Goal: Information Seeking & Learning: Learn about a topic

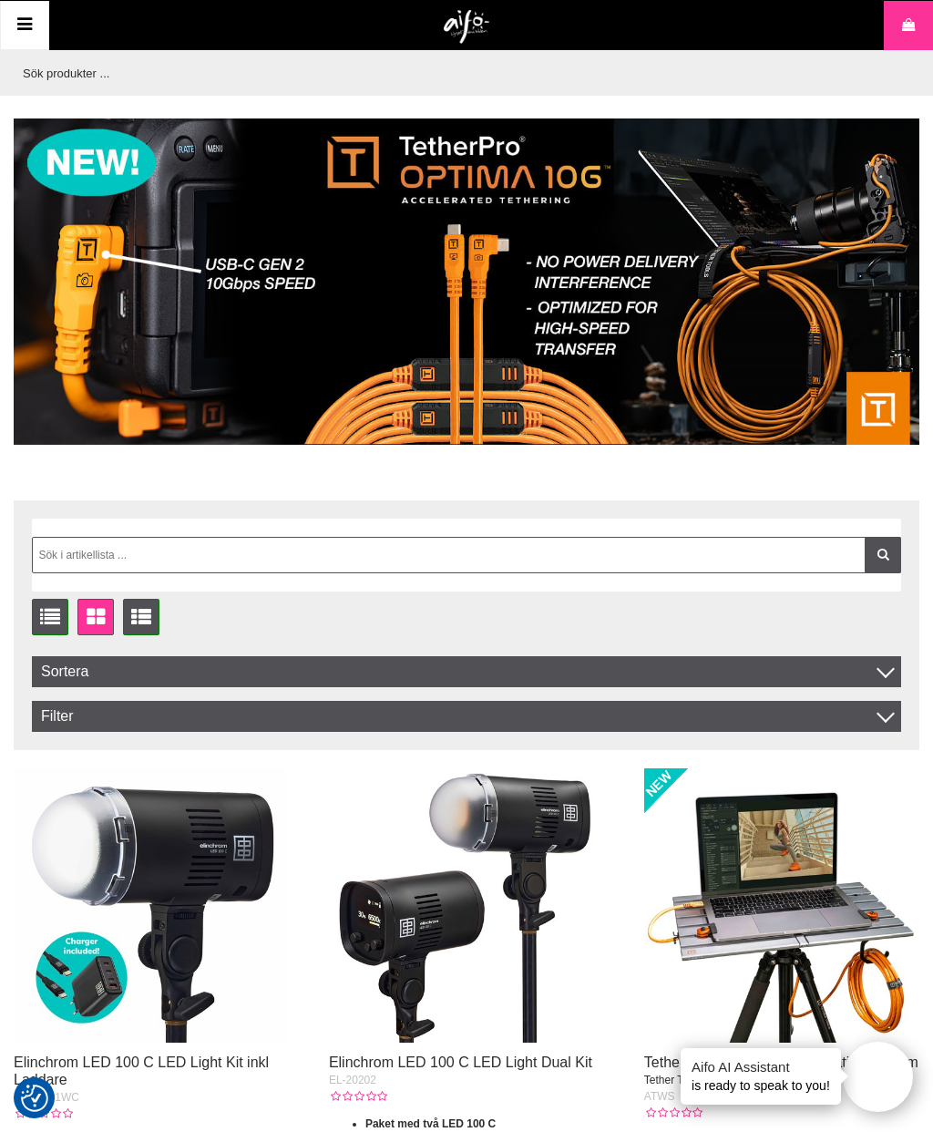
click at [532, 297] on img at bounding box center [467, 281] width 906 height 326
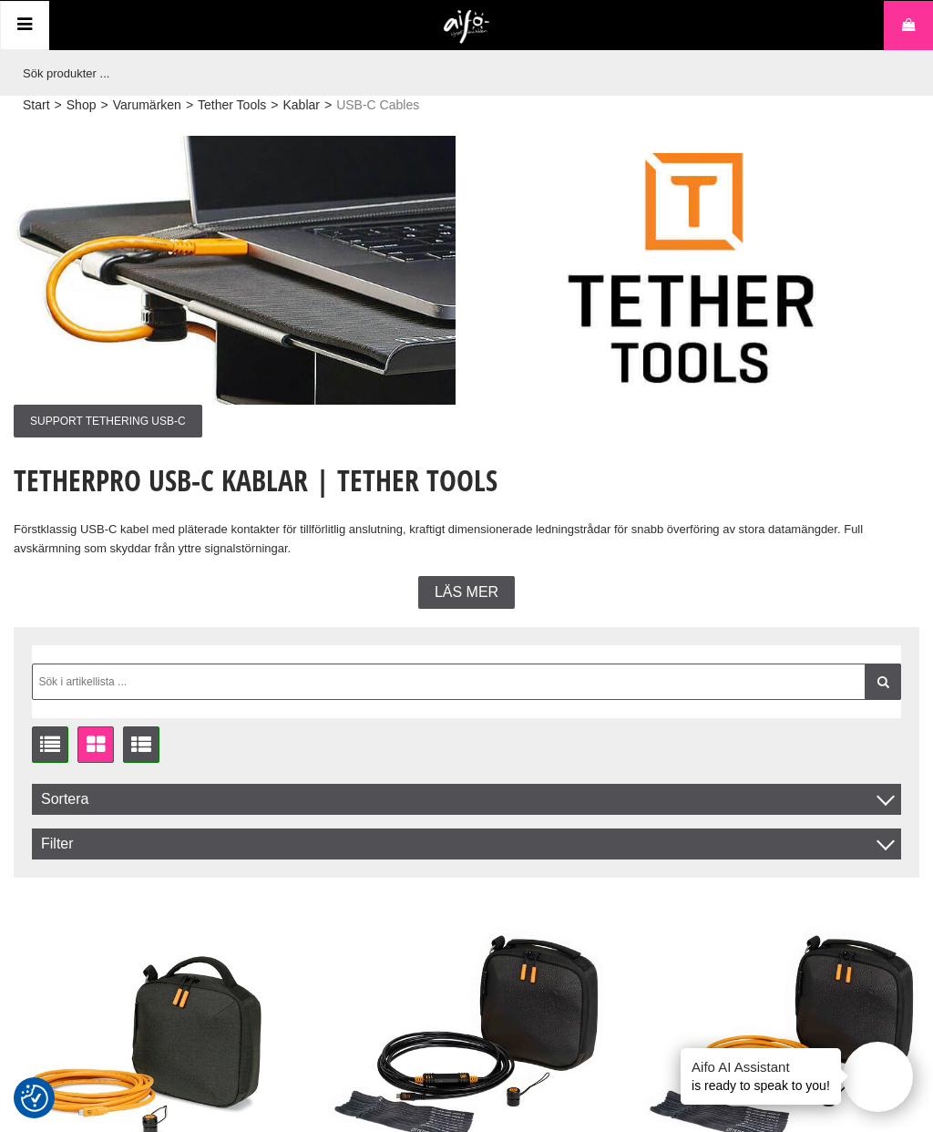
click at [181, 416] on span "SUPPORT TETHERING USB-C" at bounding box center [108, 421] width 189 height 33
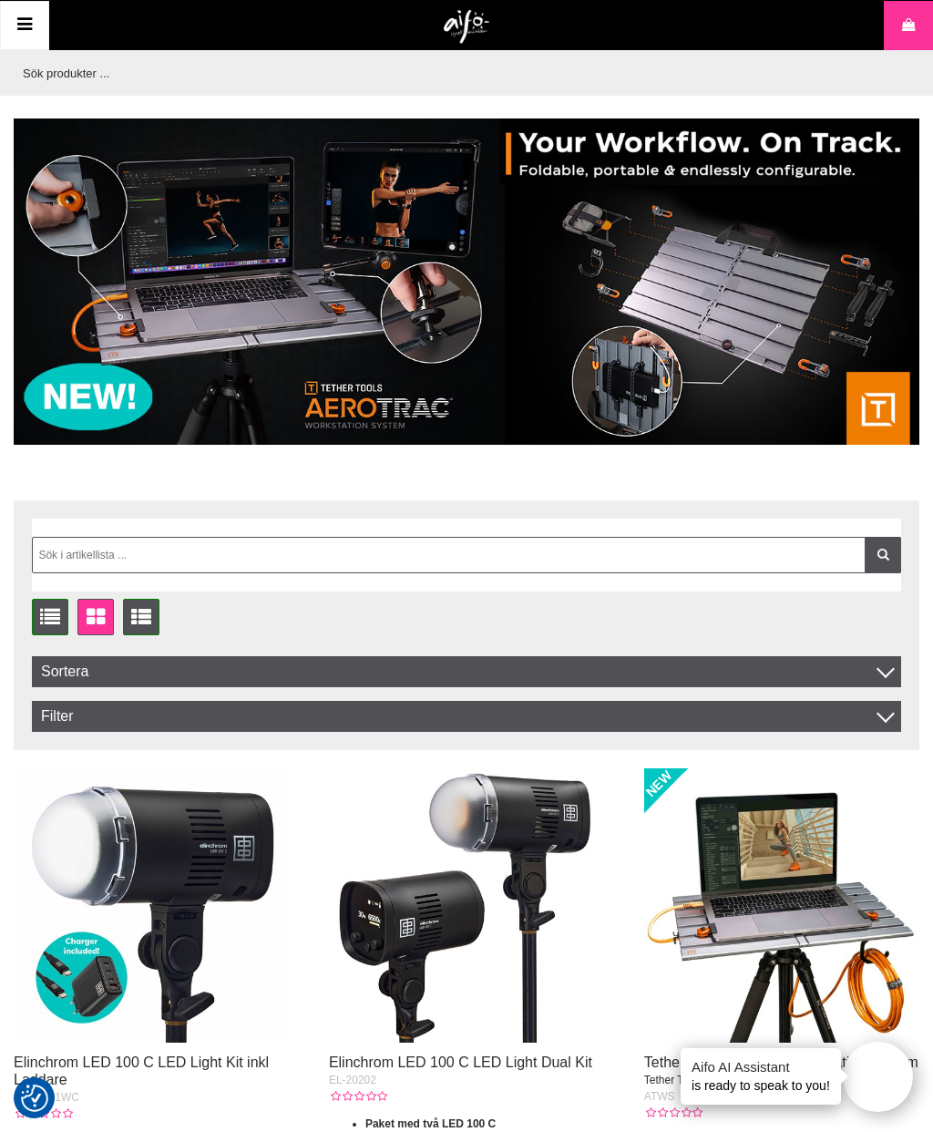
click at [408, 291] on img at bounding box center [467, 281] width 906 height 326
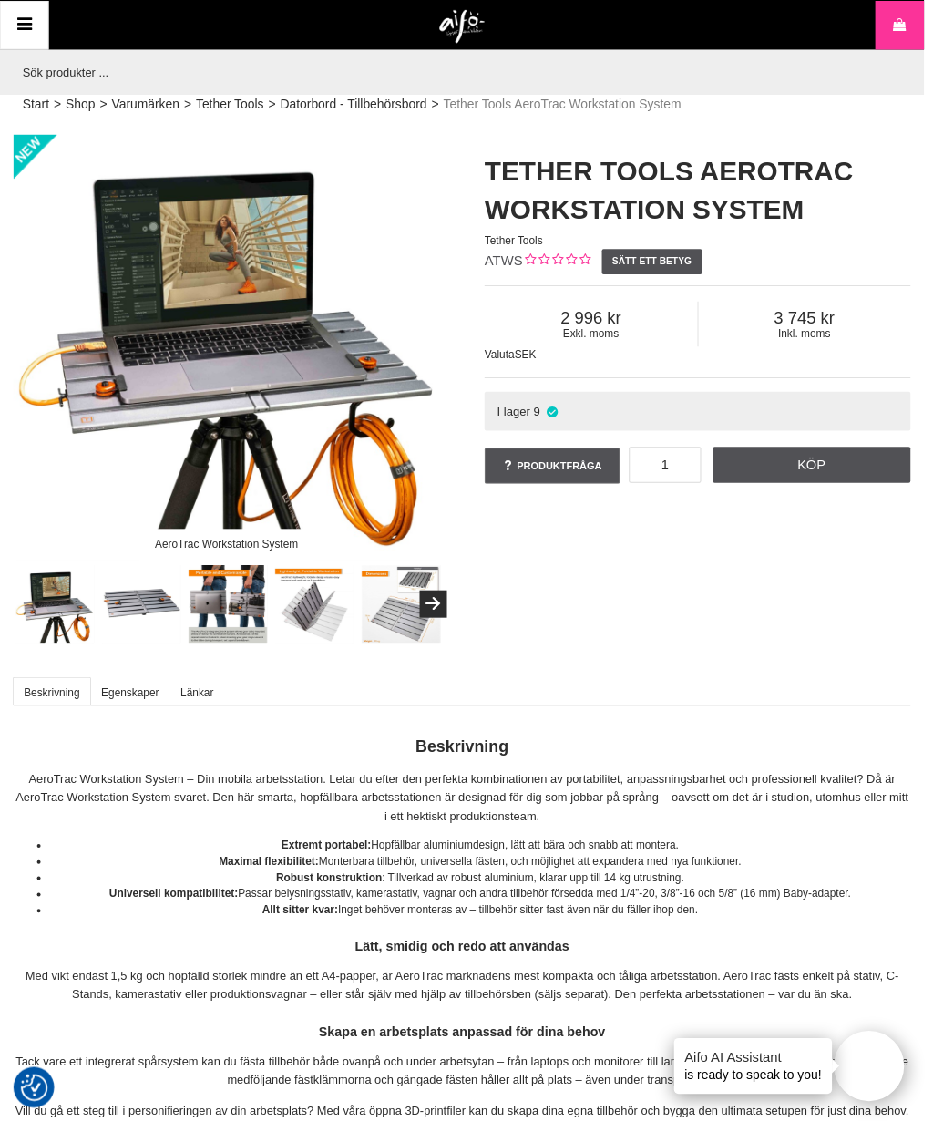
click at [147, 608] on img at bounding box center [143, 611] width 80 height 80
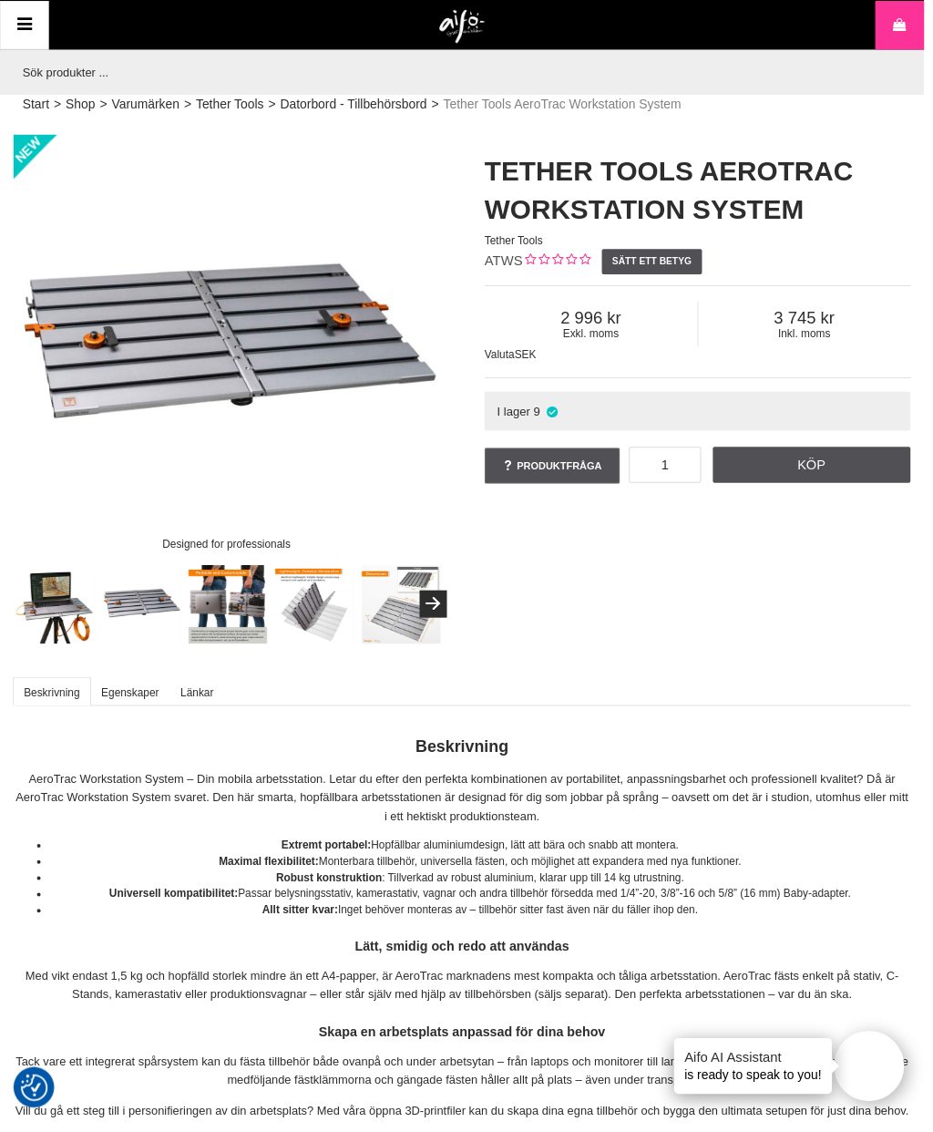
click at [231, 610] on img at bounding box center [230, 611] width 80 height 80
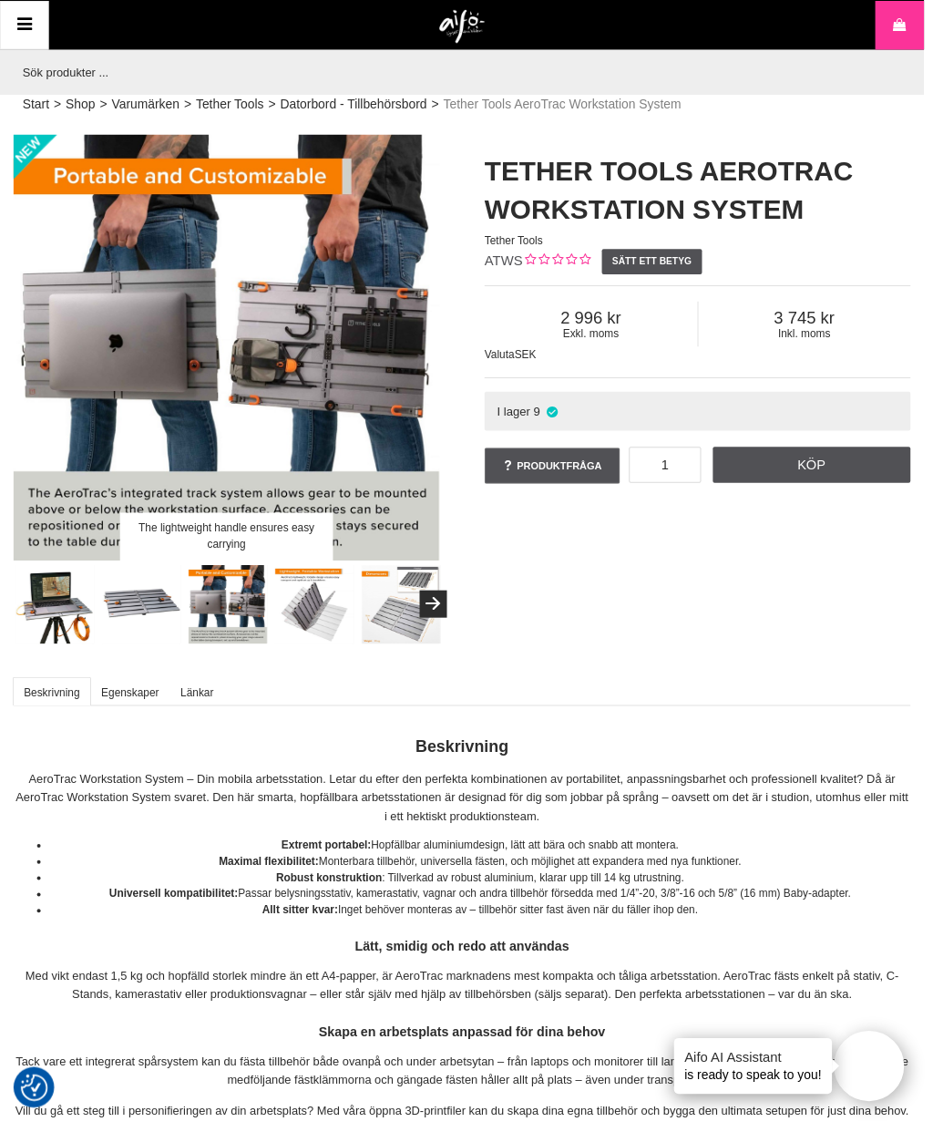
click at [320, 617] on img at bounding box center [318, 611] width 80 height 80
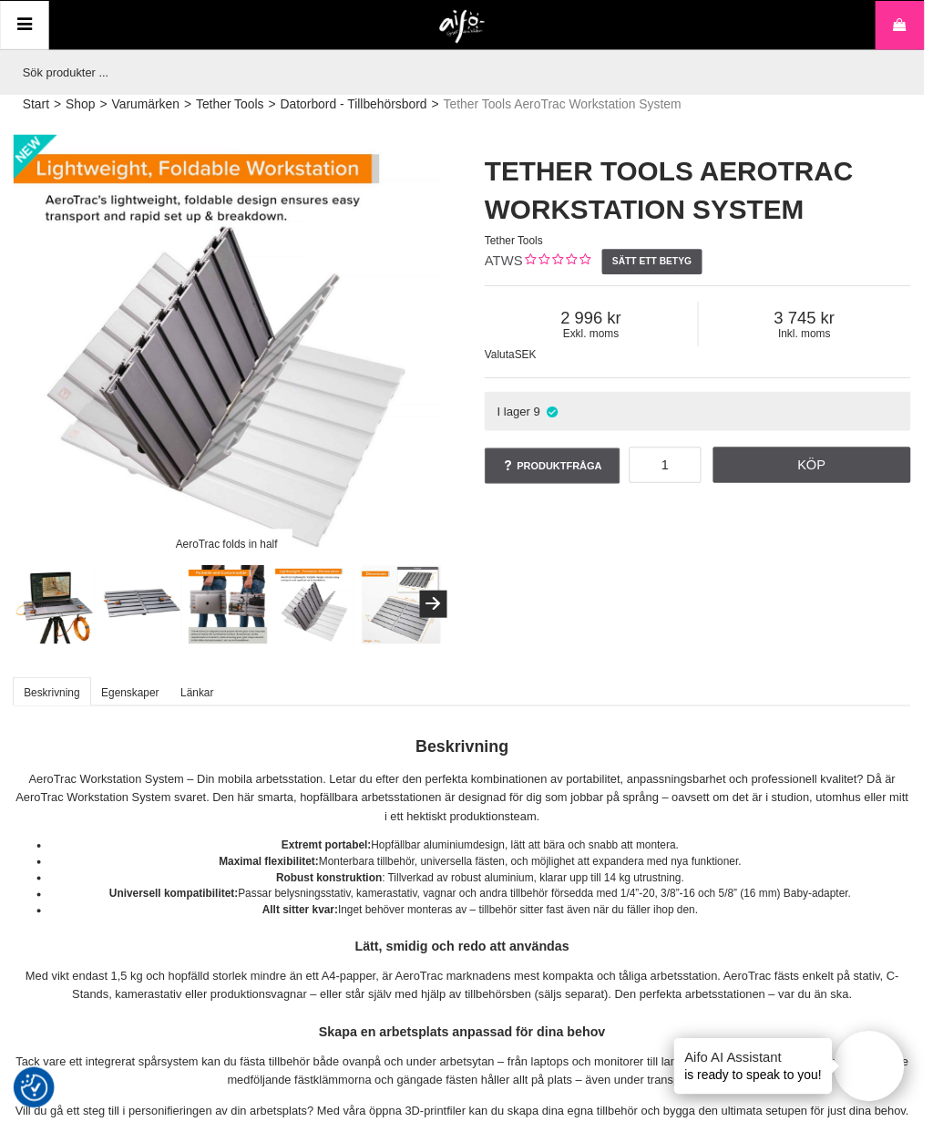
click at [407, 621] on img at bounding box center [405, 611] width 80 height 80
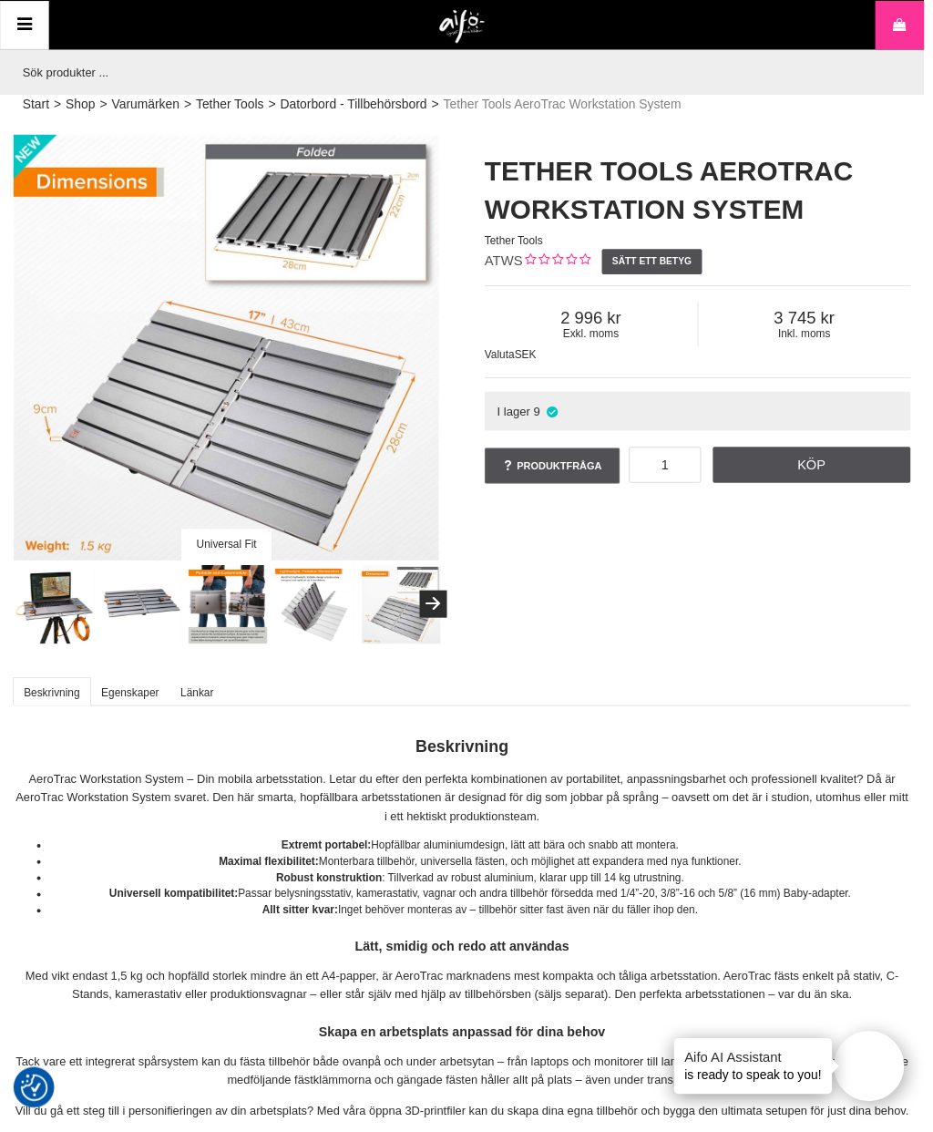
click at [440, 606] on button "Next" at bounding box center [437, 609] width 27 height 27
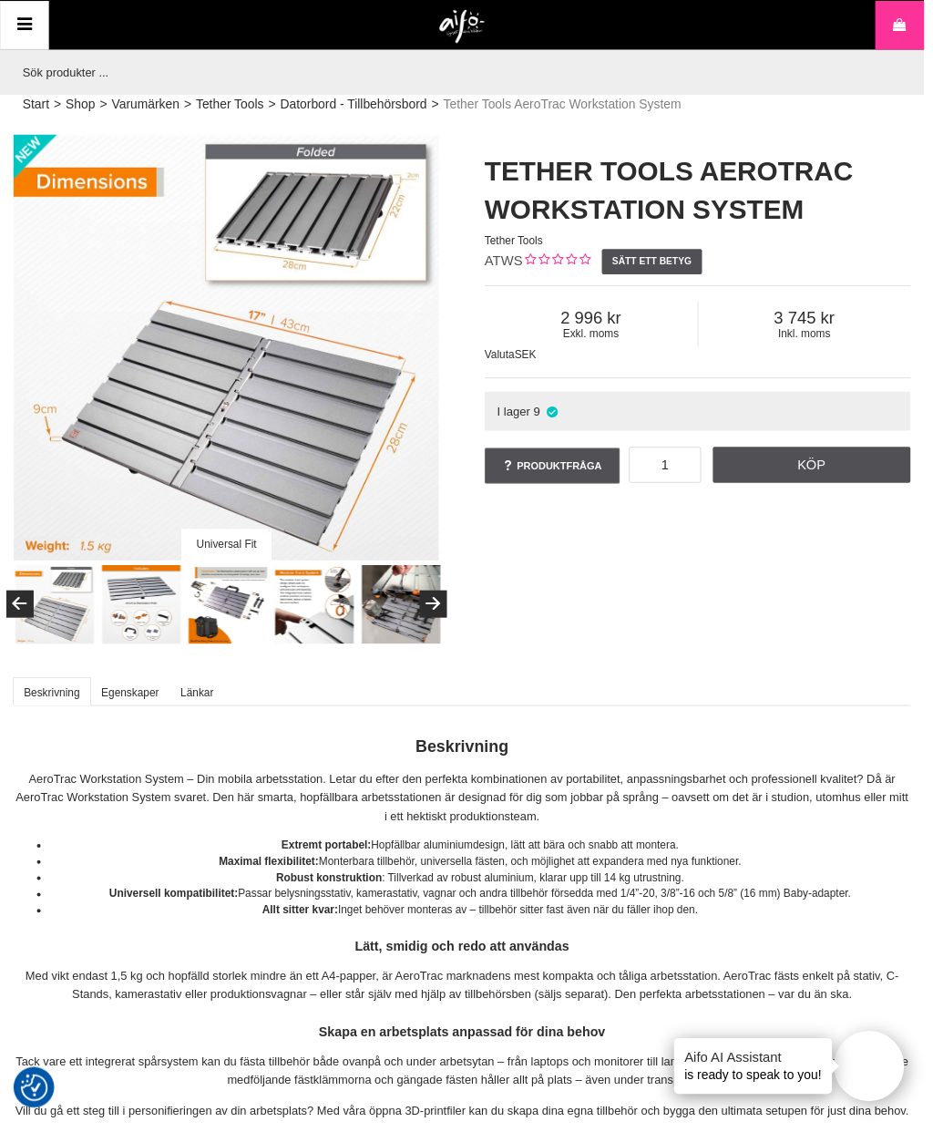
click at [149, 615] on img at bounding box center [143, 611] width 80 height 80
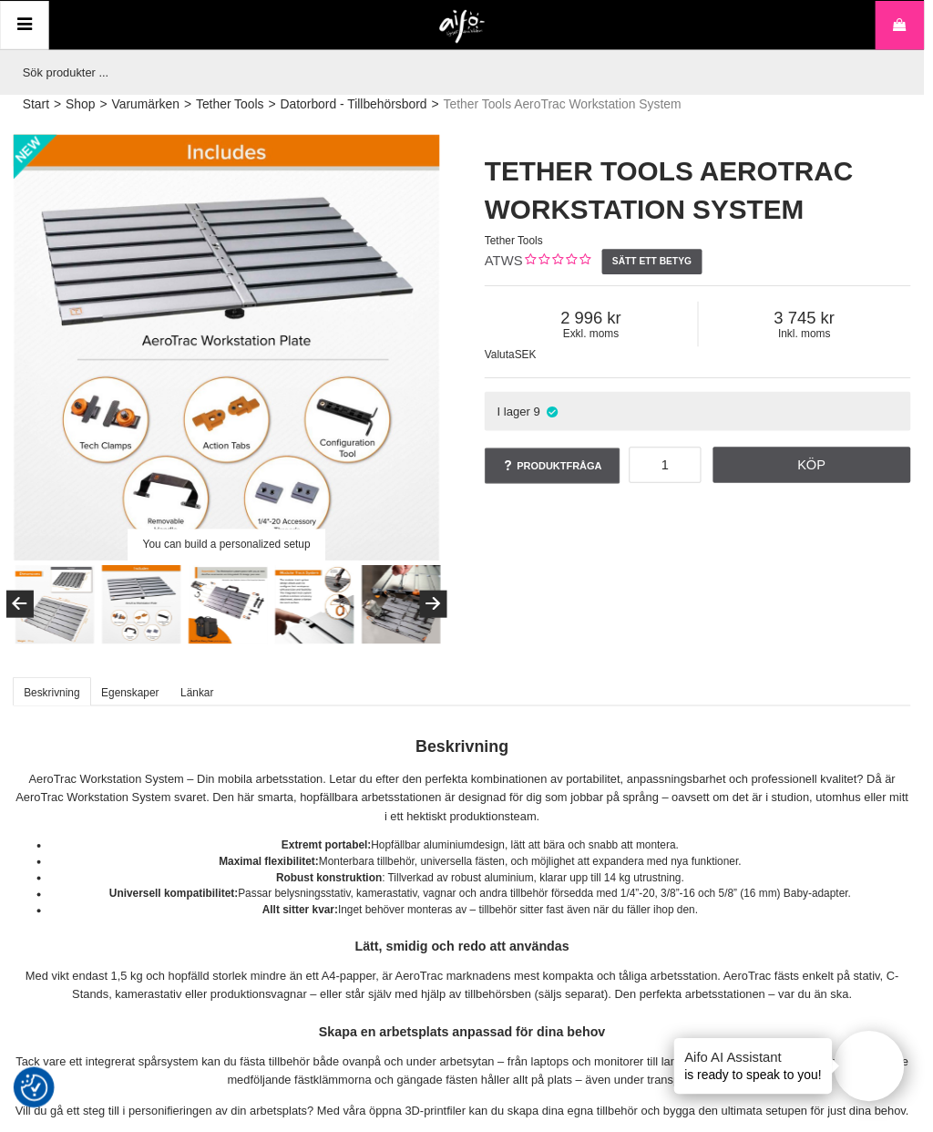
click at [229, 618] on img at bounding box center [230, 611] width 80 height 80
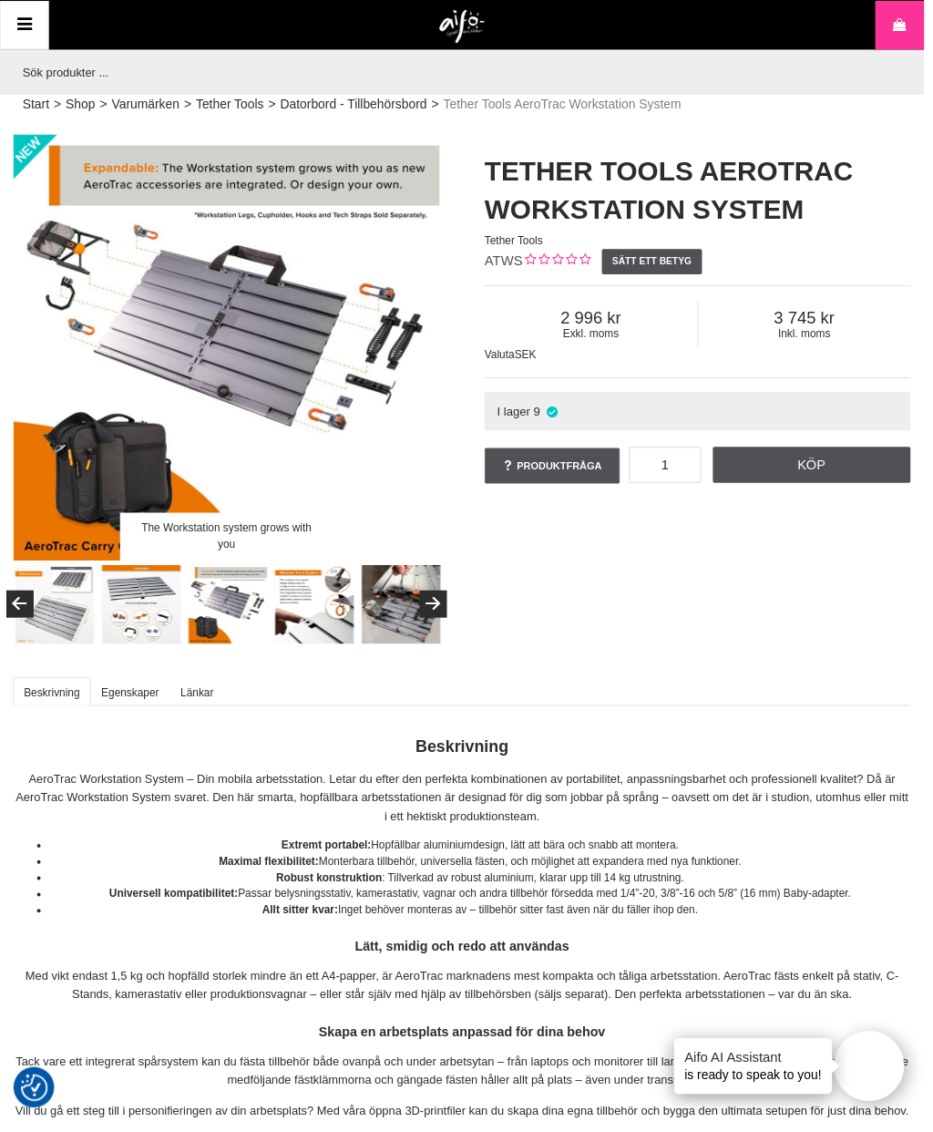
click at [312, 618] on img at bounding box center [318, 611] width 80 height 80
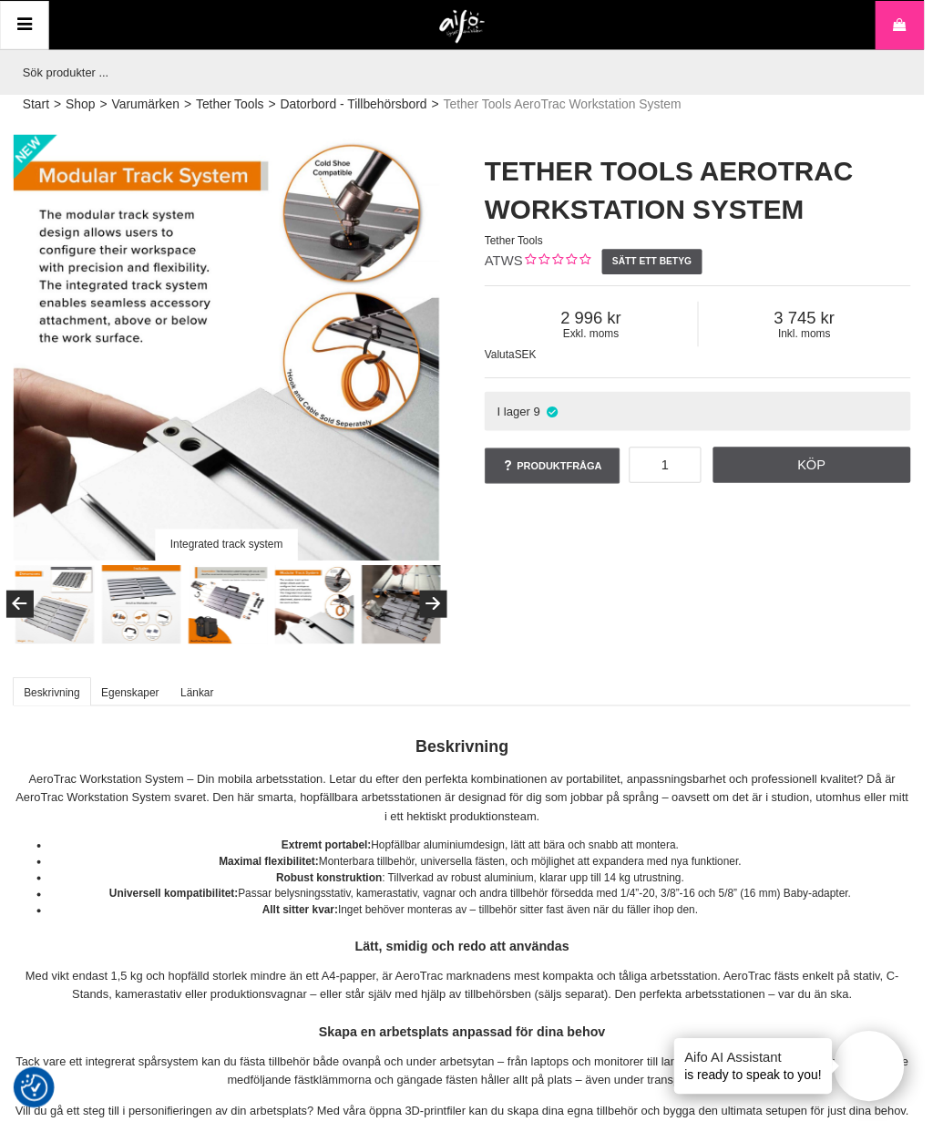
click at [416, 611] on img at bounding box center [405, 611] width 80 height 80
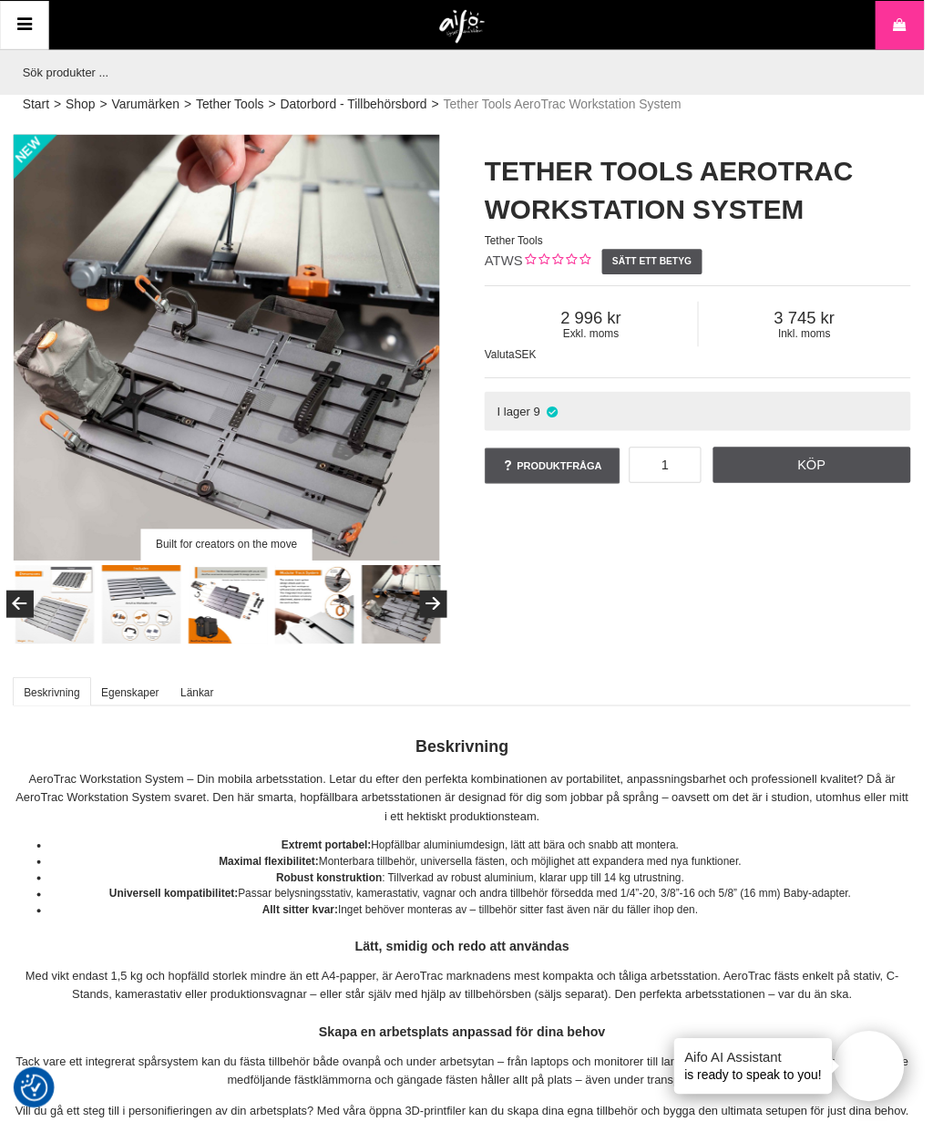
click at [67, 608] on img at bounding box center [55, 611] width 80 height 80
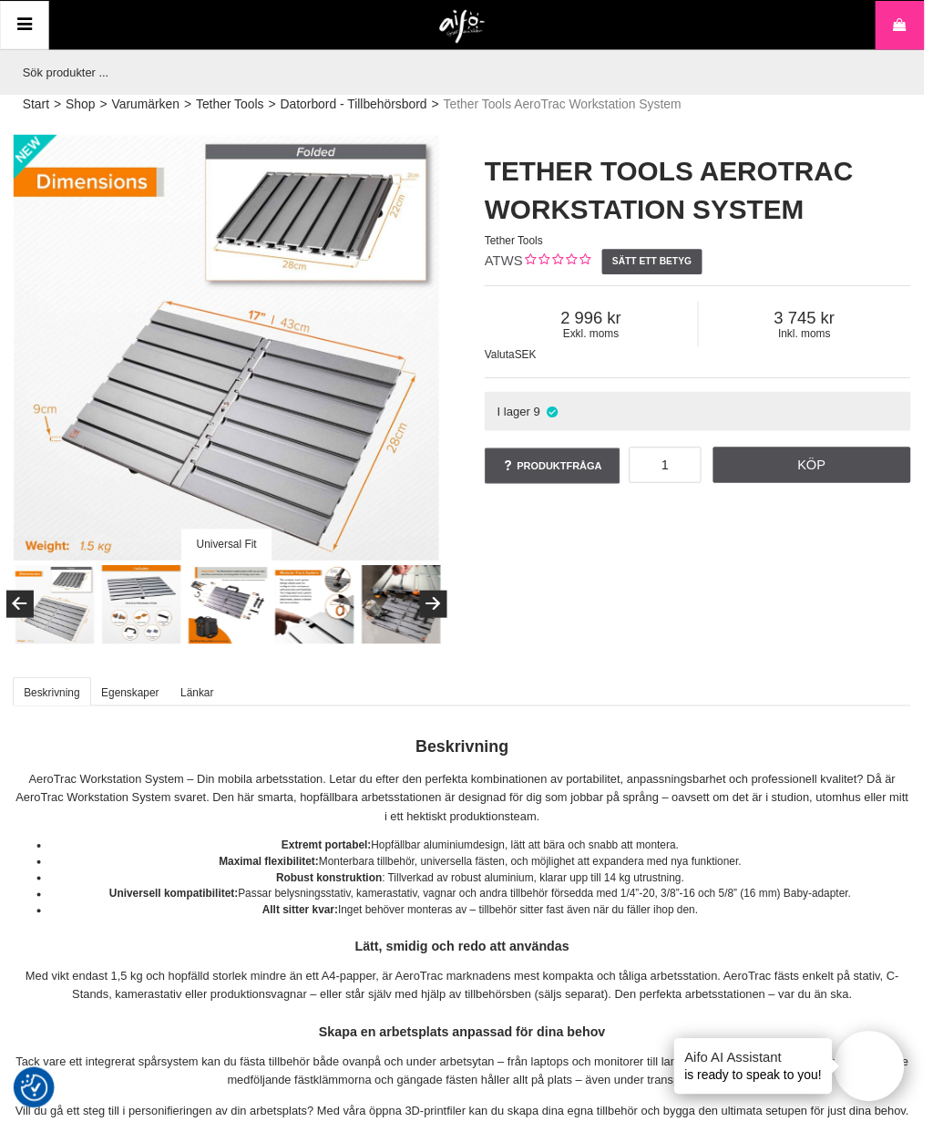
click at [92, 649] on img at bounding box center [55, 611] width 80 height 80
click at [139, 610] on img at bounding box center [143, 611] width 80 height 80
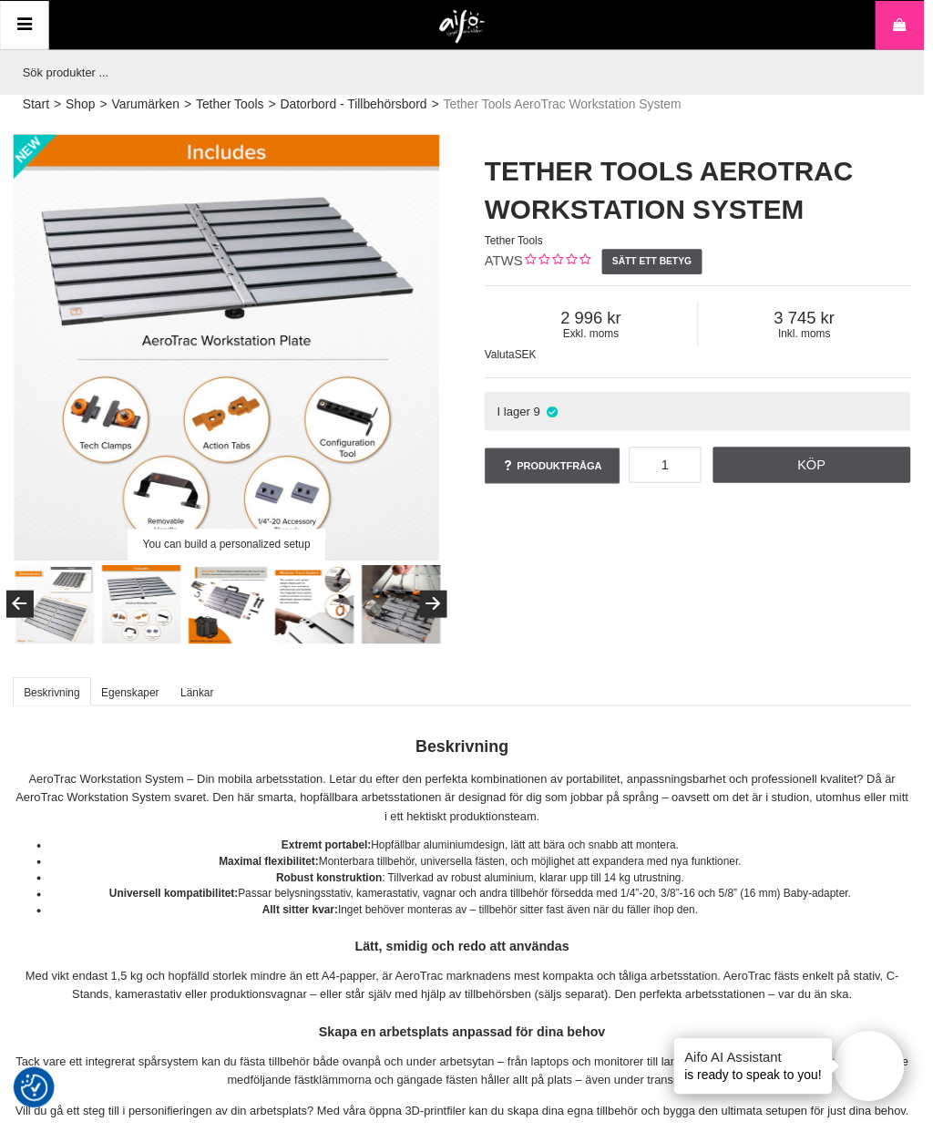
click at [218, 622] on img at bounding box center [230, 611] width 80 height 80
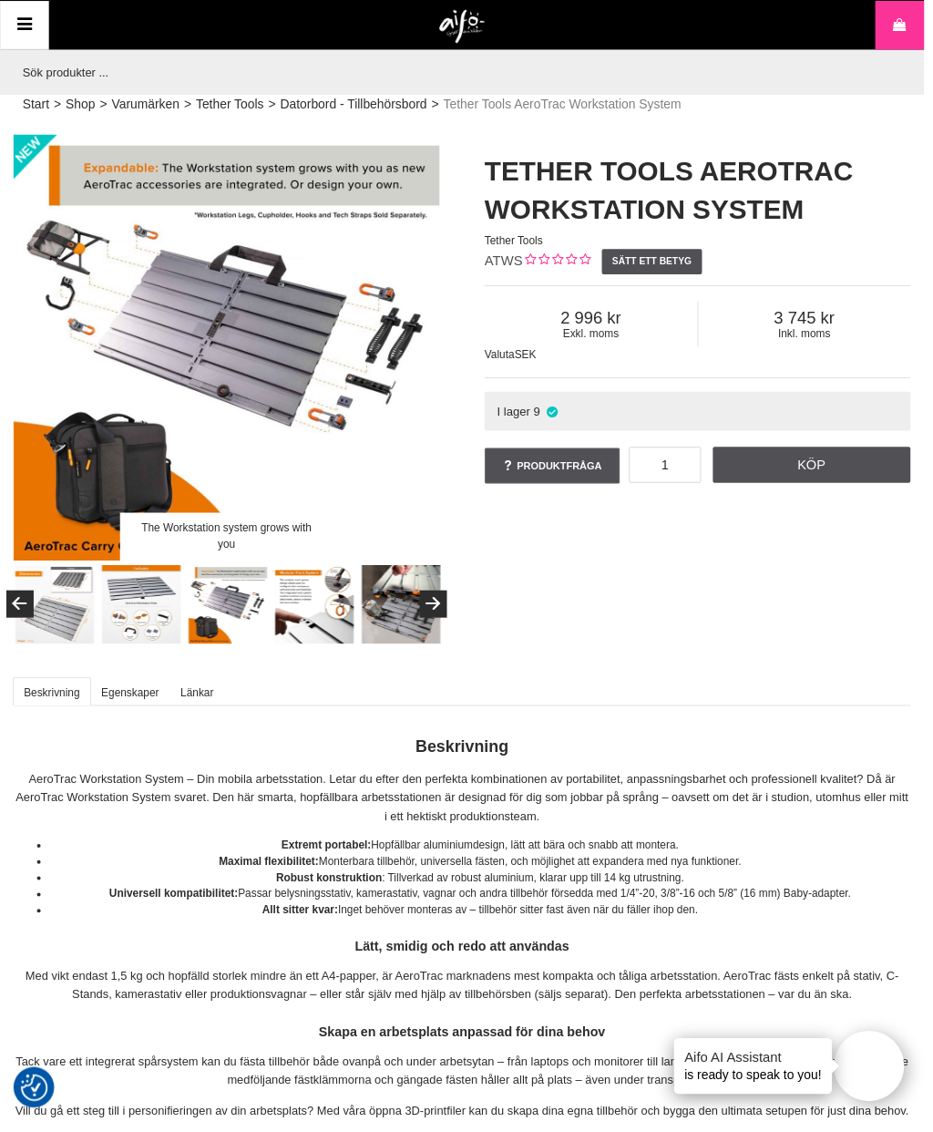
click at [317, 622] on img at bounding box center [318, 611] width 80 height 80
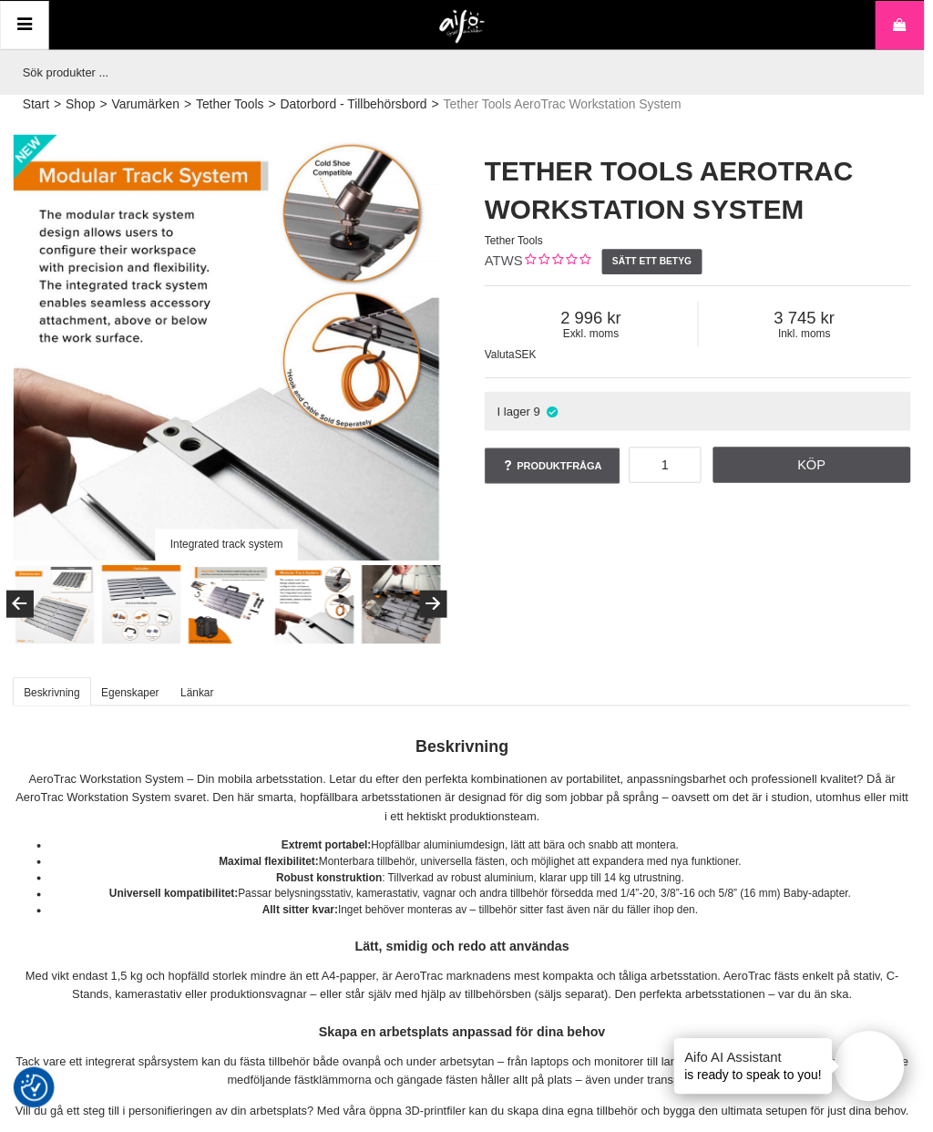
click at [320, 611] on img at bounding box center [318, 611] width 80 height 80
click at [402, 605] on img at bounding box center [405, 611] width 80 height 80
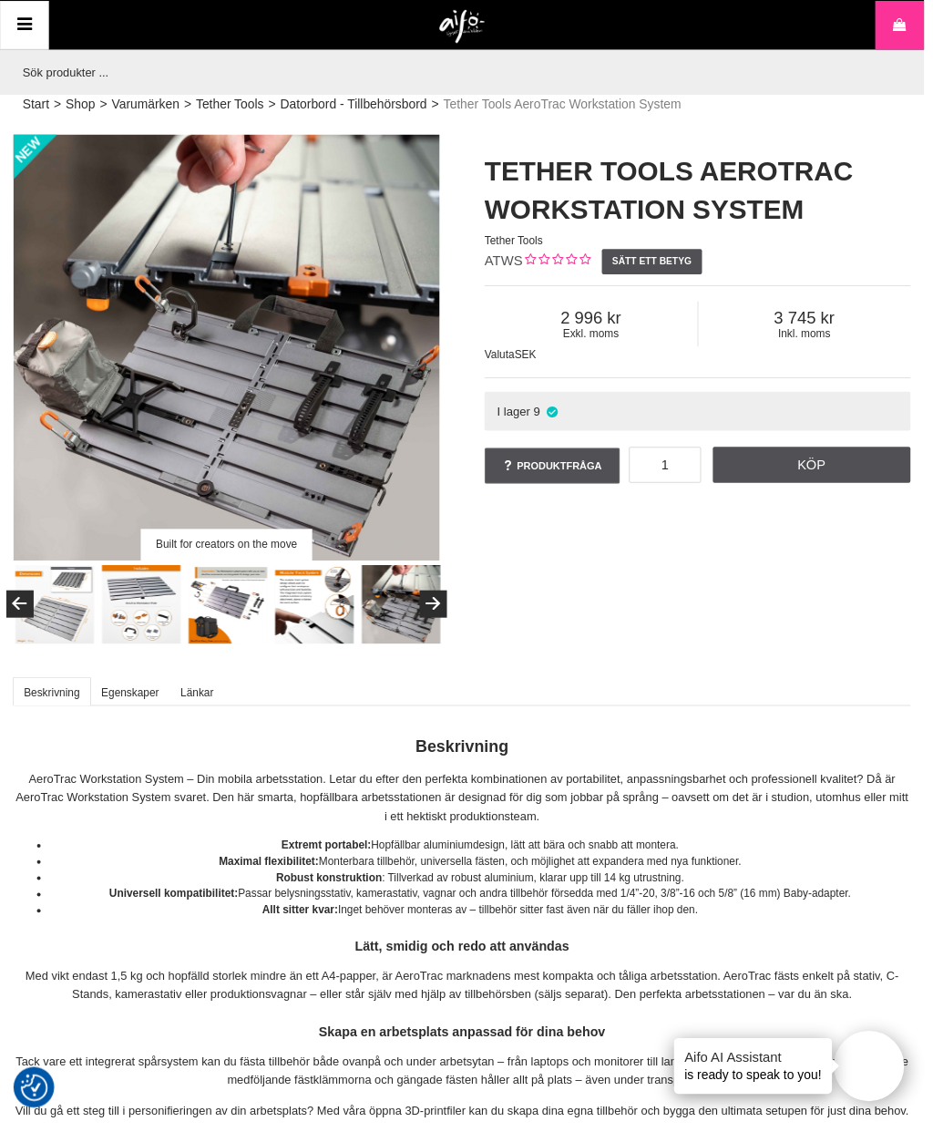
click at [48, 100] on link "Start" at bounding box center [36, 105] width 27 height 19
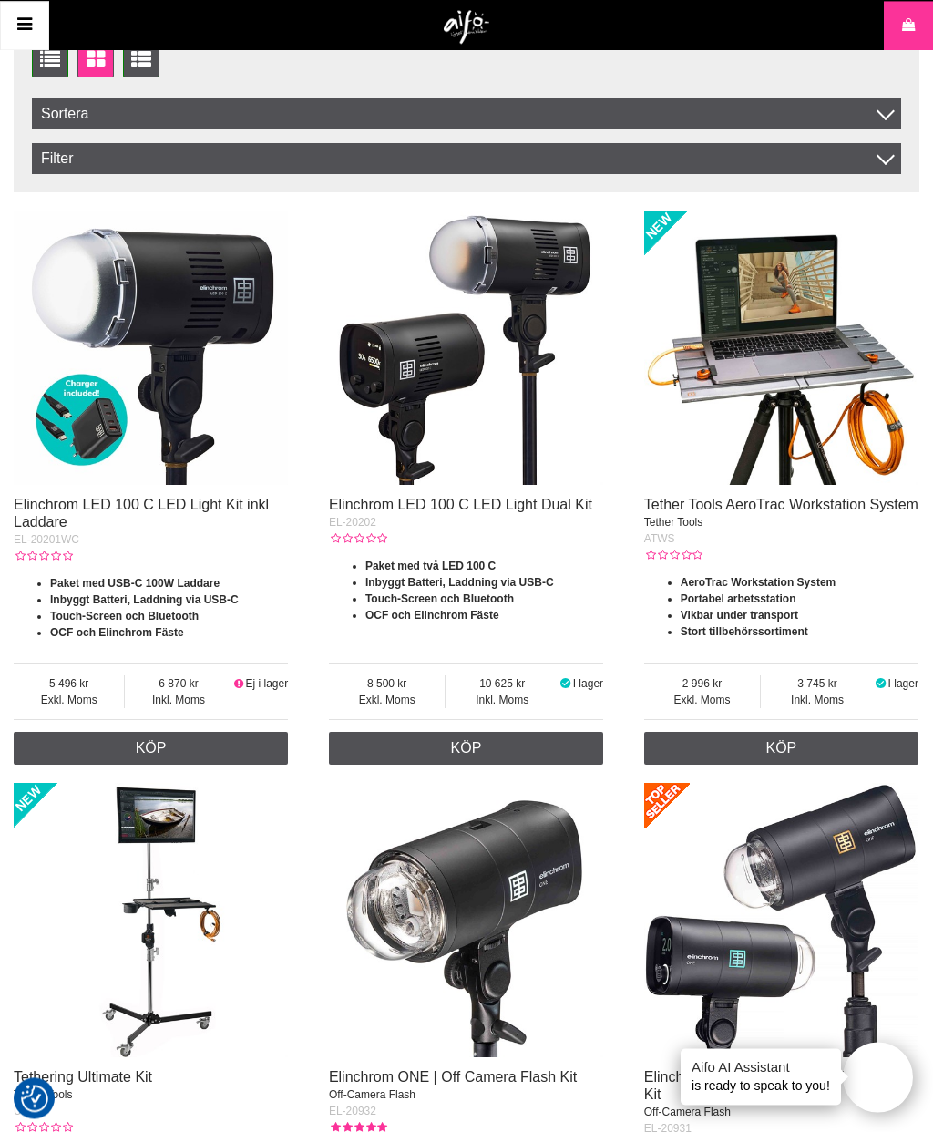
scroll to position [556, 0]
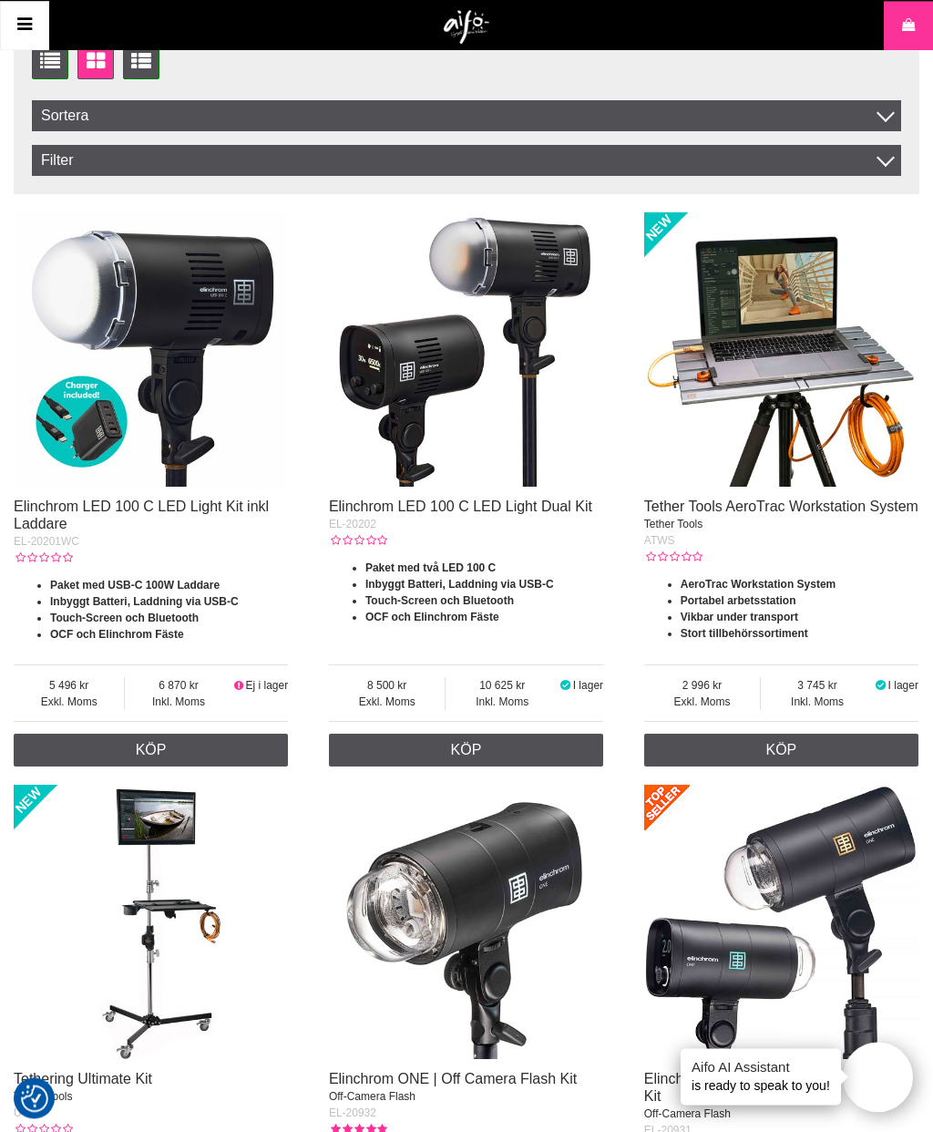
click at [797, 375] on img at bounding box center [781, 349] width 274 height 274
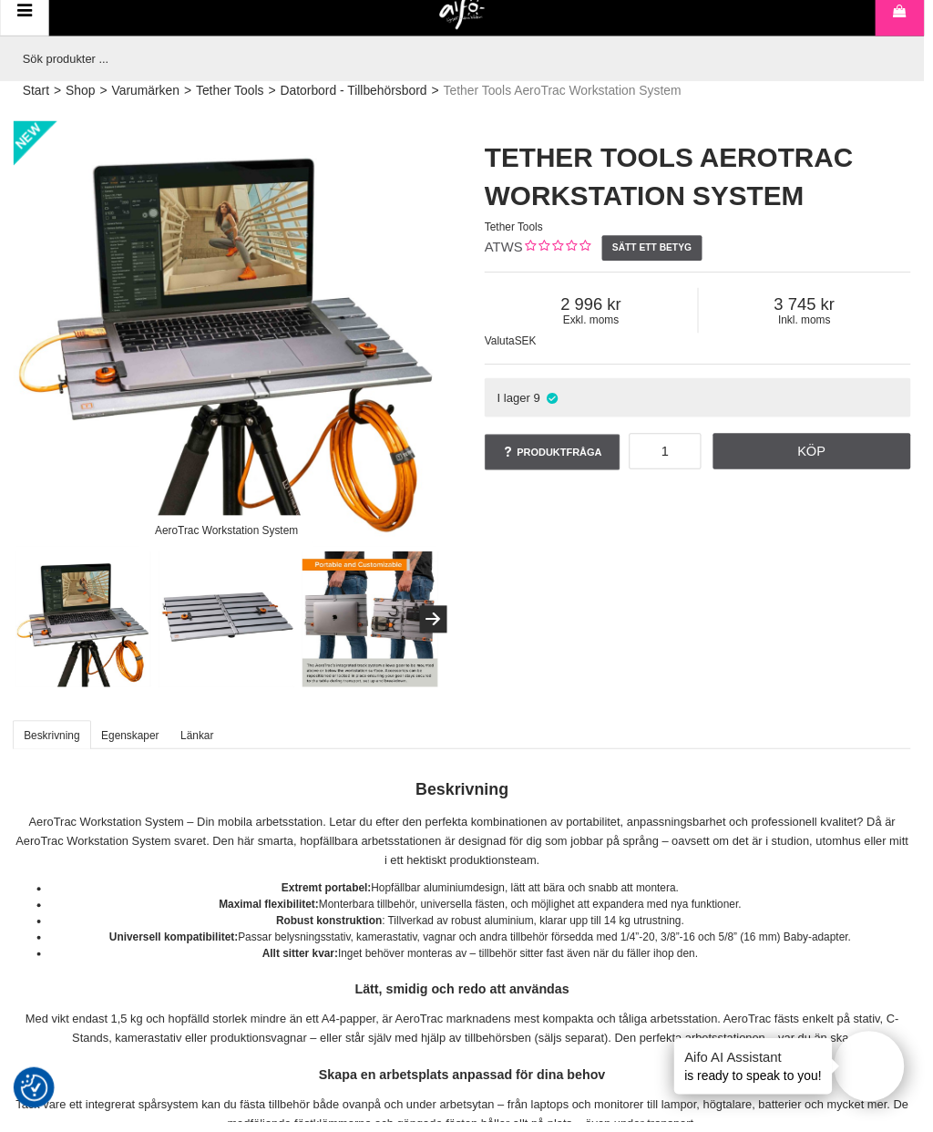
click at [439, 622] on button "Next" at bounding box center [437, 625] width 27 height 27
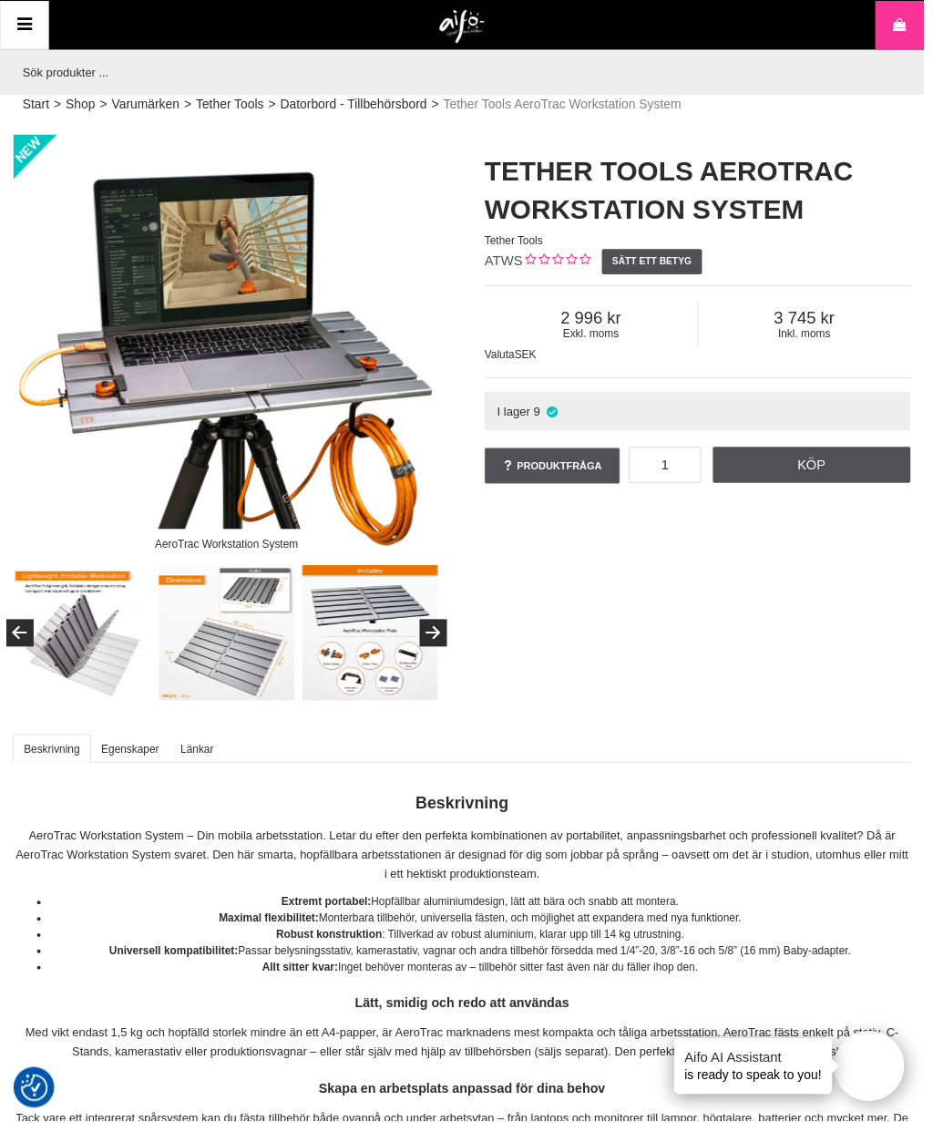
click at [43, 93] on input "text" at bounding box center [462, 73] width 897 height 46
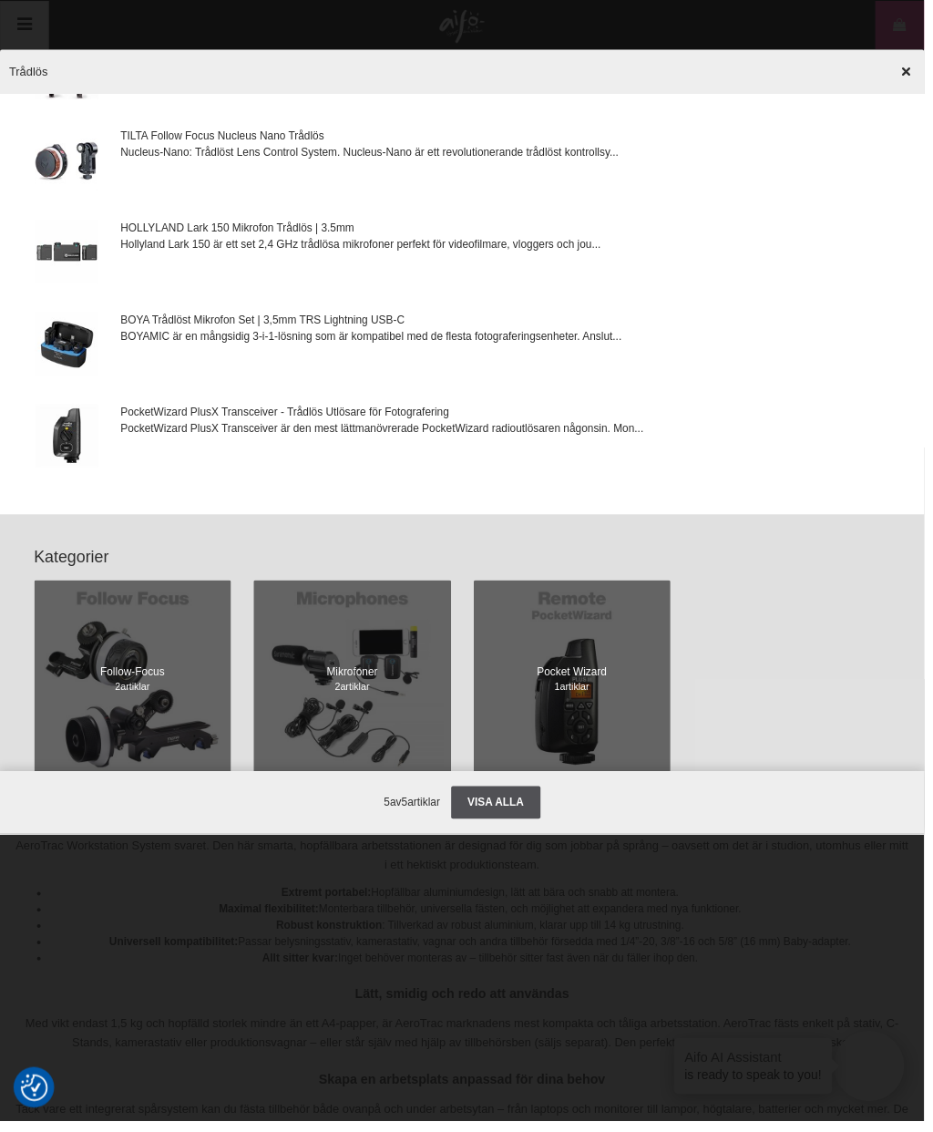
scroll to position [110, 0]
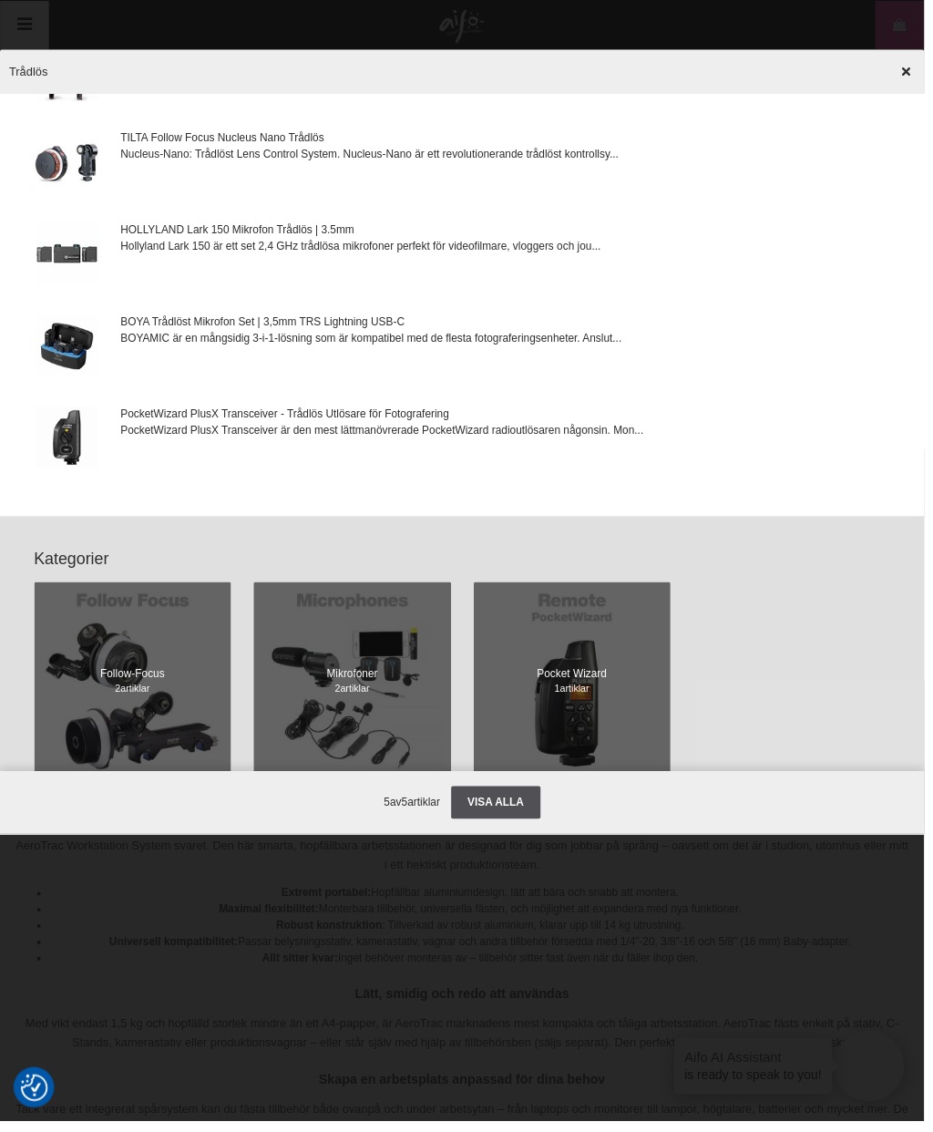
type input "Trådlös"
click at [520, 827] on link "Visa alla" at bounding box center [500, 810] width 89 height 33
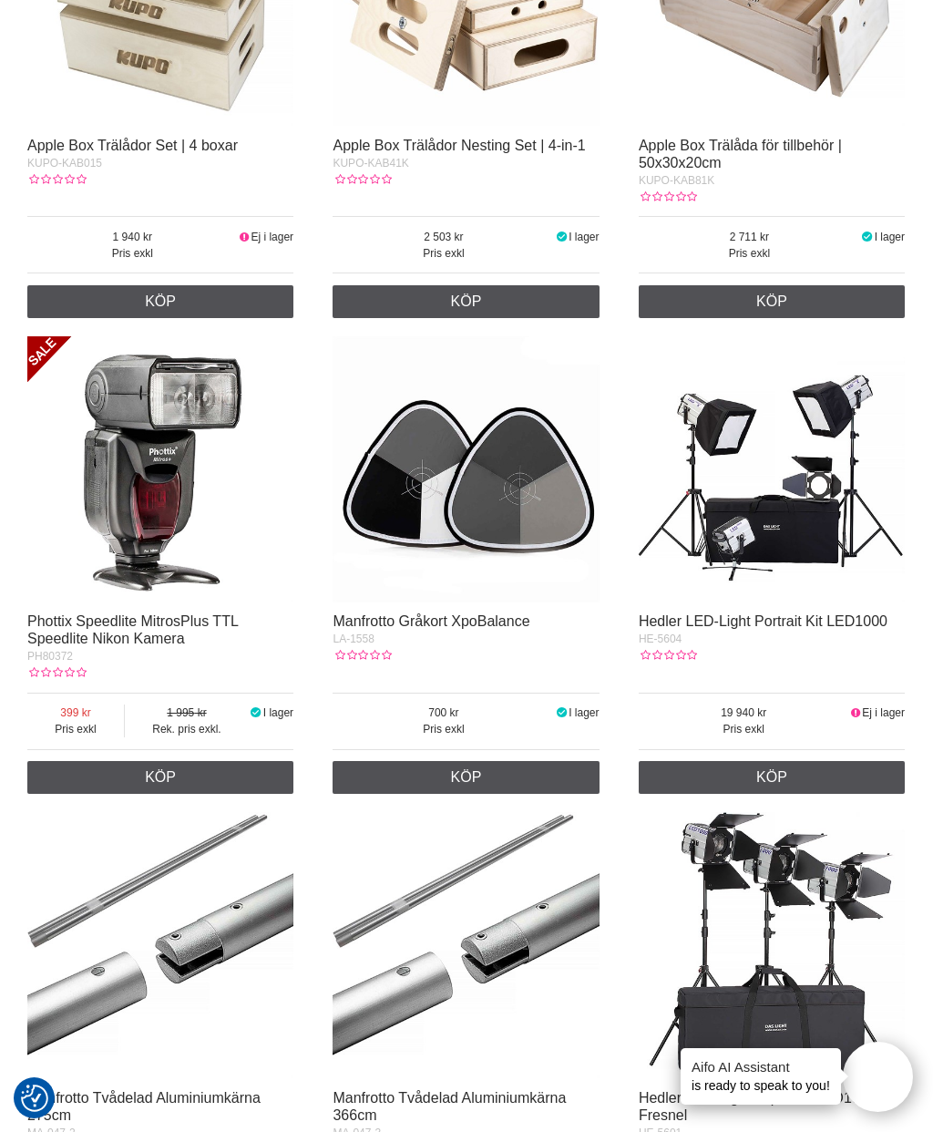
scroll to position [2918, 0]
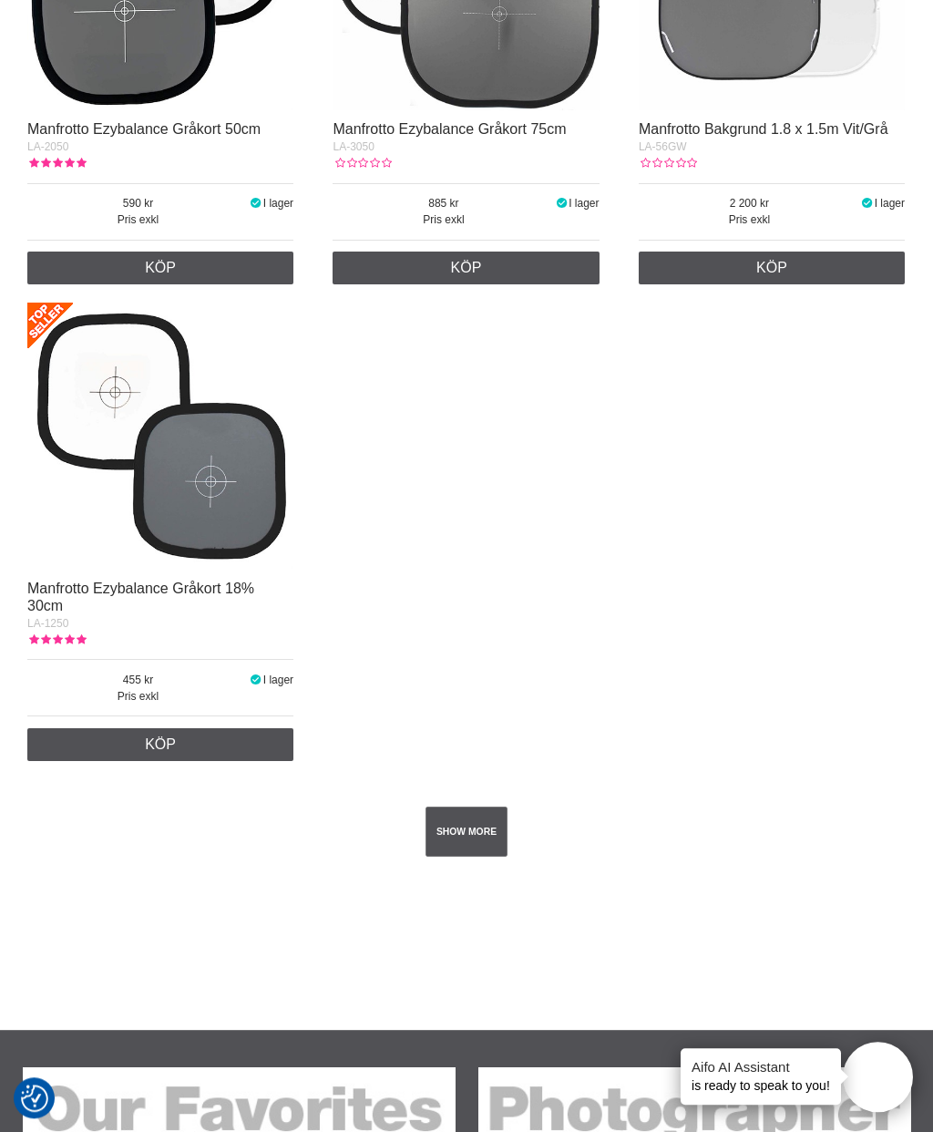
click at [484, 851] on link "SHOW MORE" at bounding box center [467, 832] width 83 height 50
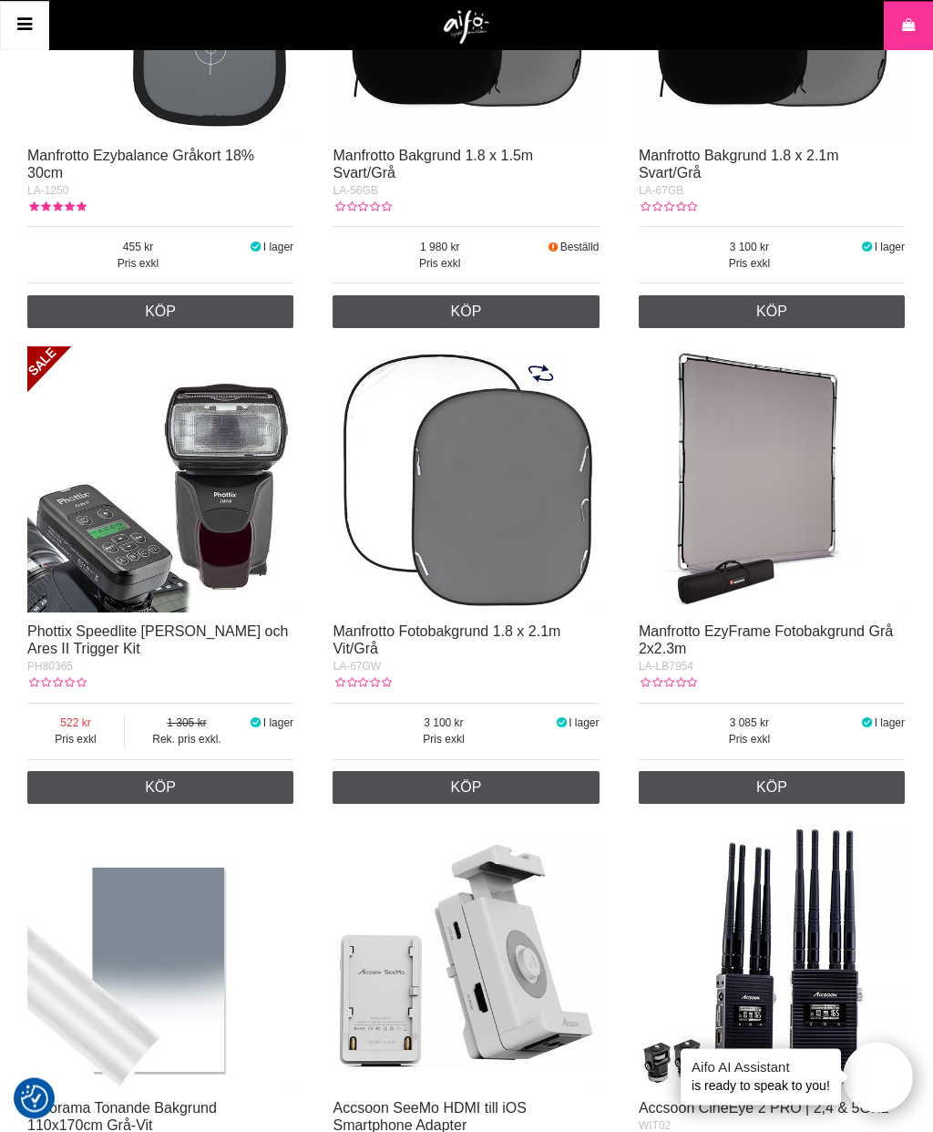
scroll to position [4797, 0]
click at [772, 530] on img at bounding box center [772, 479] width 266 height 266
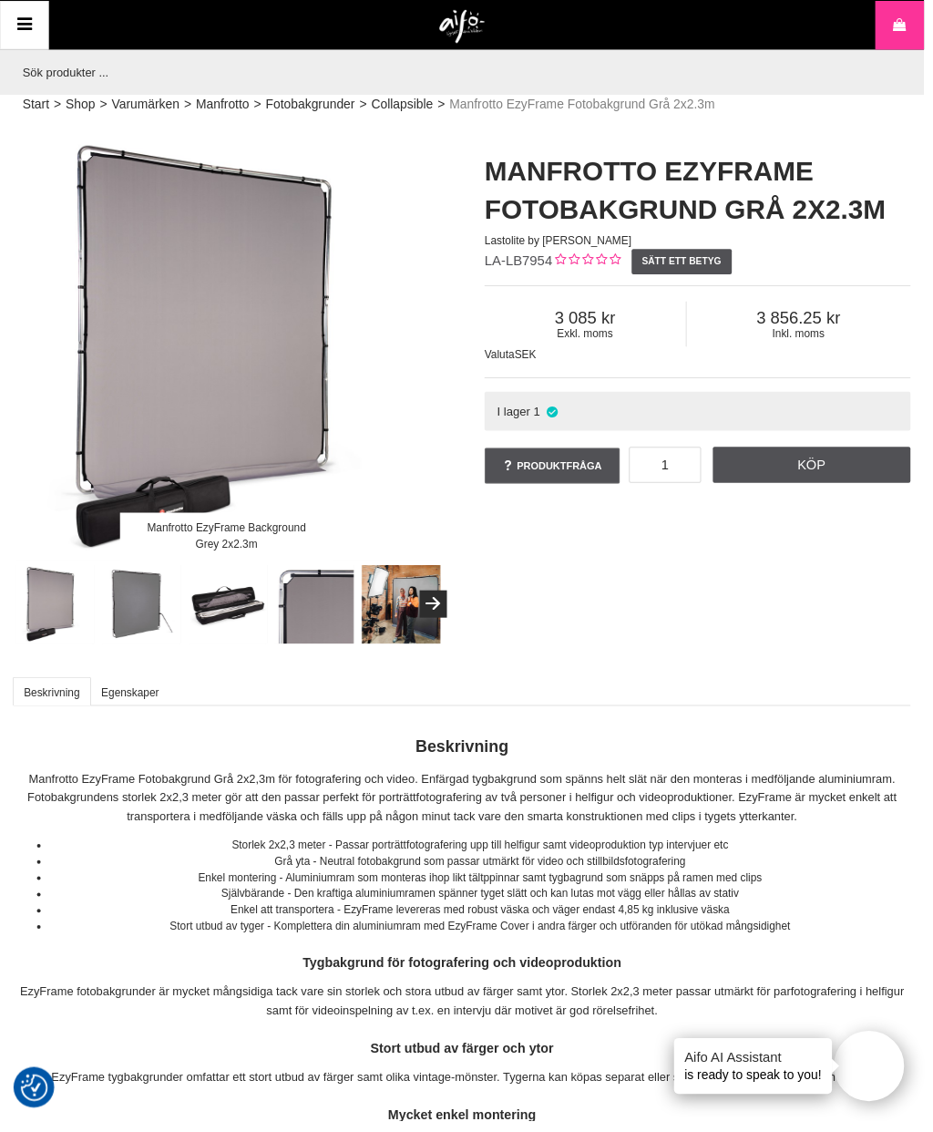
click at [438, 614] on button "Next" at bounding box center [437, 609] width 27 height 27
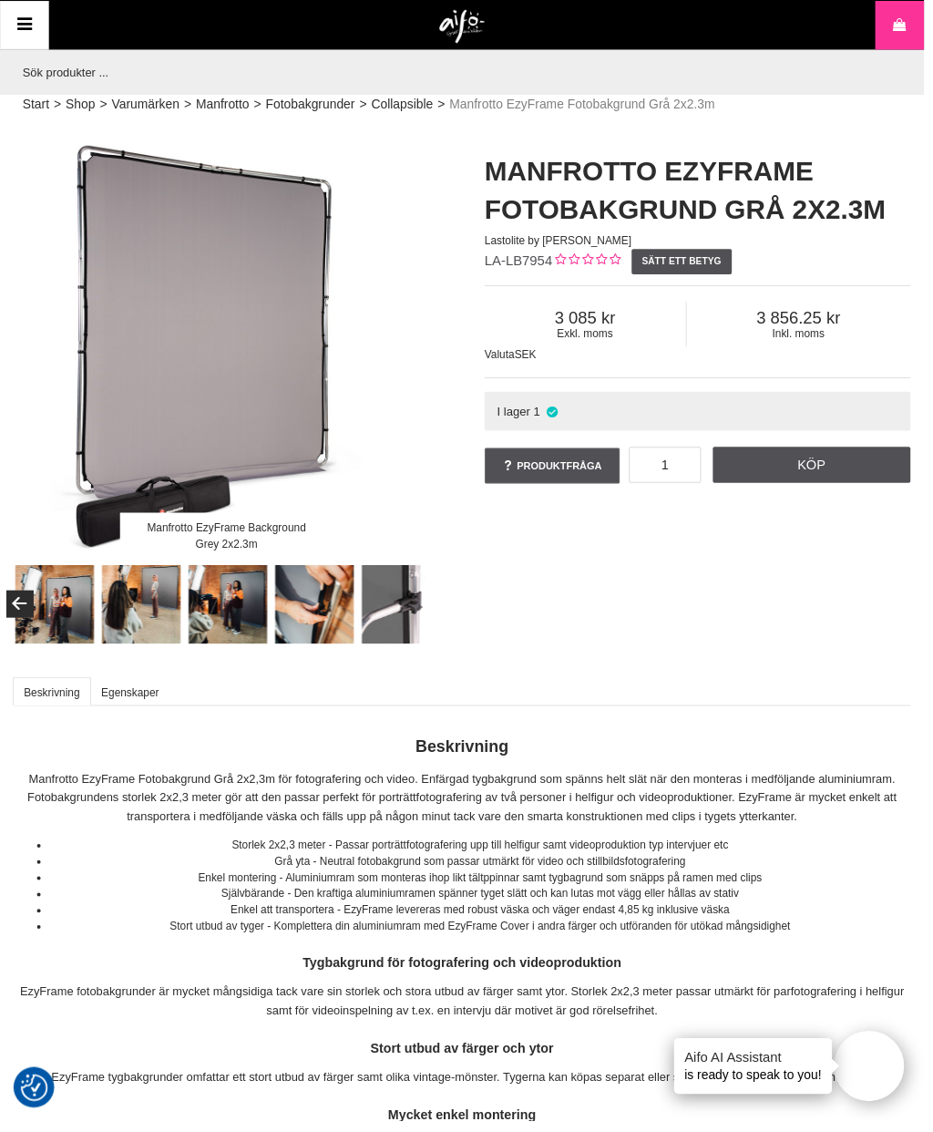
click at [142, 596] on img at bounding box center [143, 611] width 80 height 80
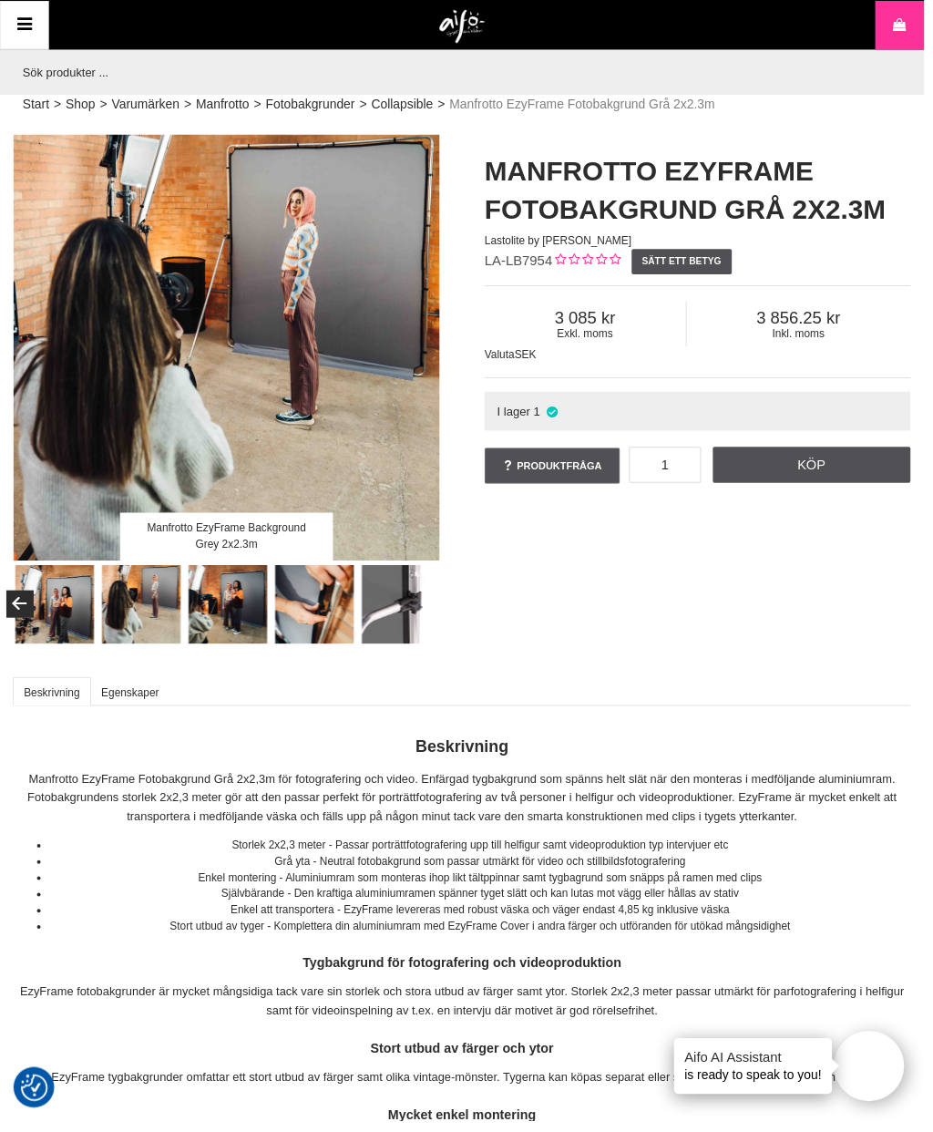
click at [330, 602] on img at bounding box center [318, 611] width 80 height 80
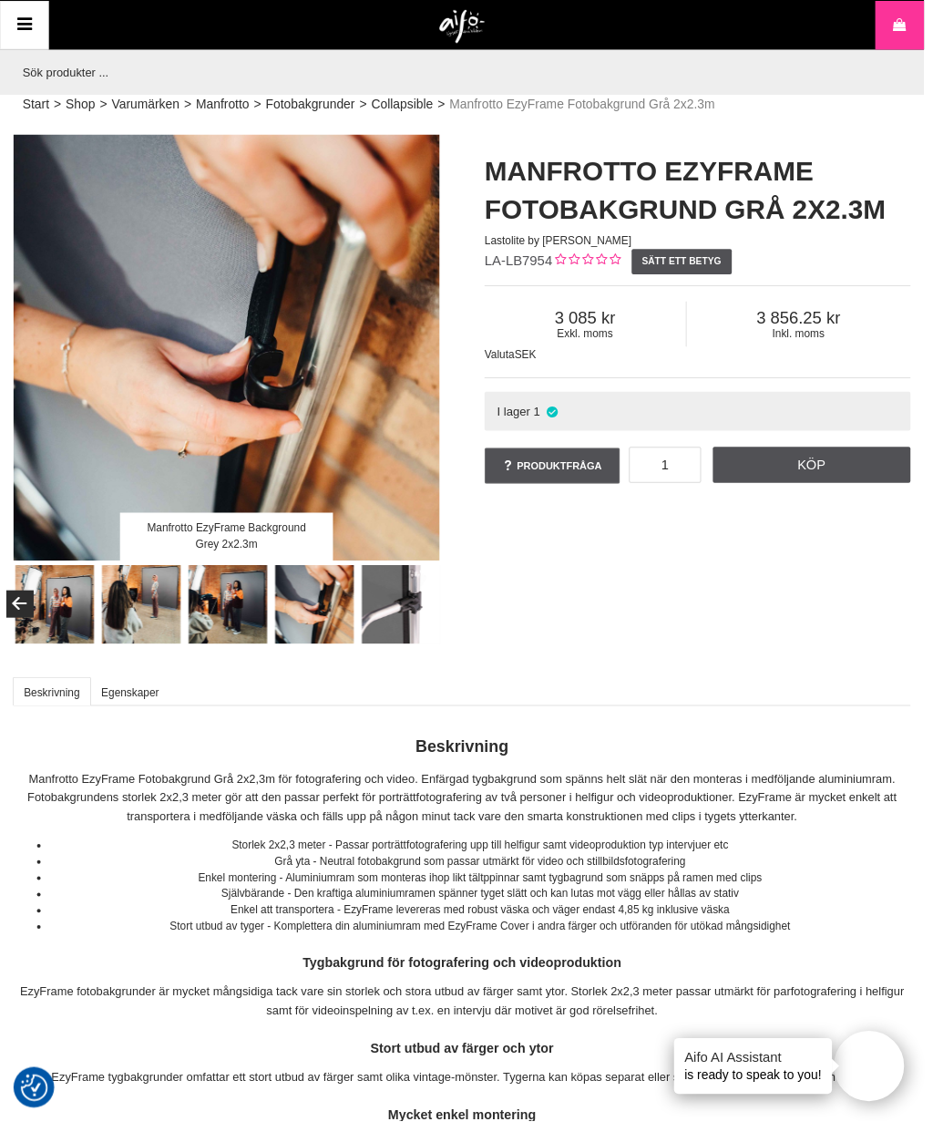
click at [397, 593] on img at bounding box center [405, 611] width 80 height 80
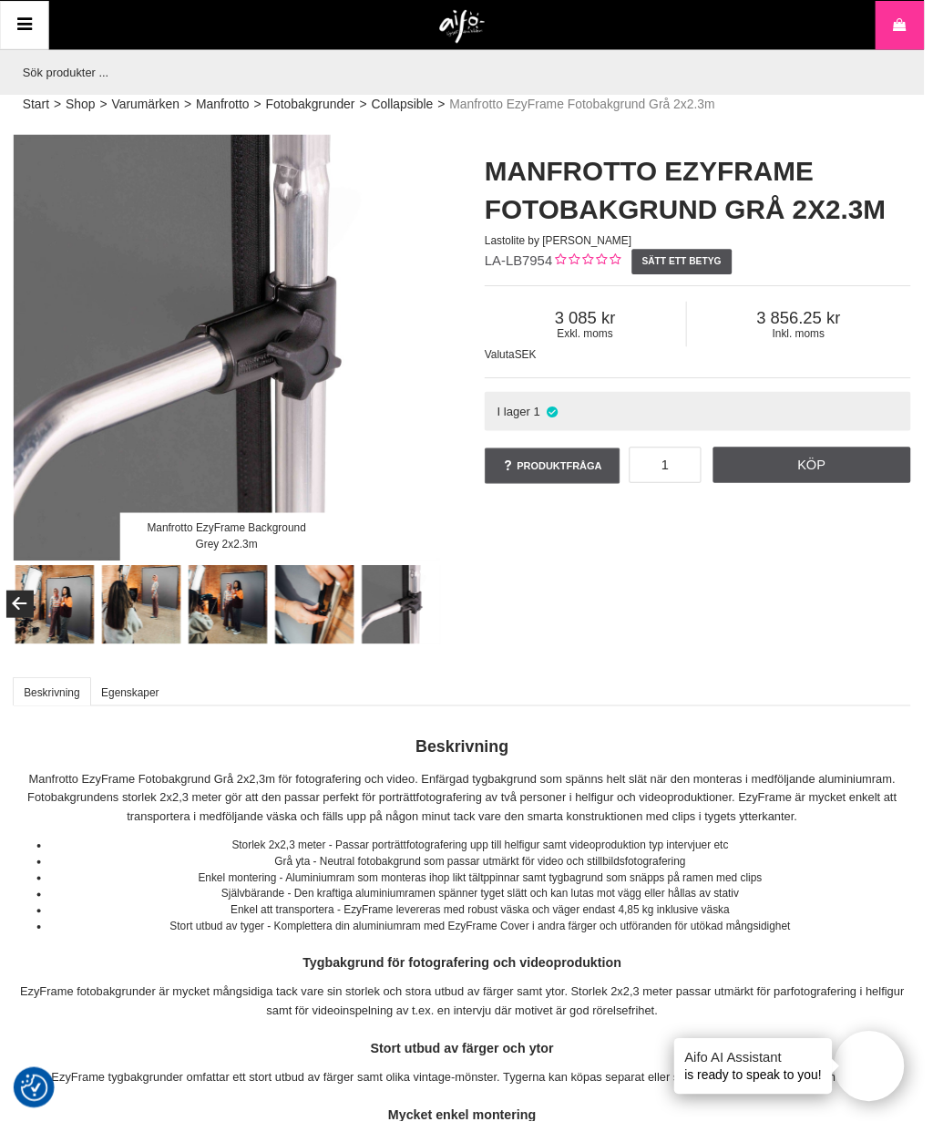
click at [323, 599] on img at bounding box center [318, 611] width 80 height 80
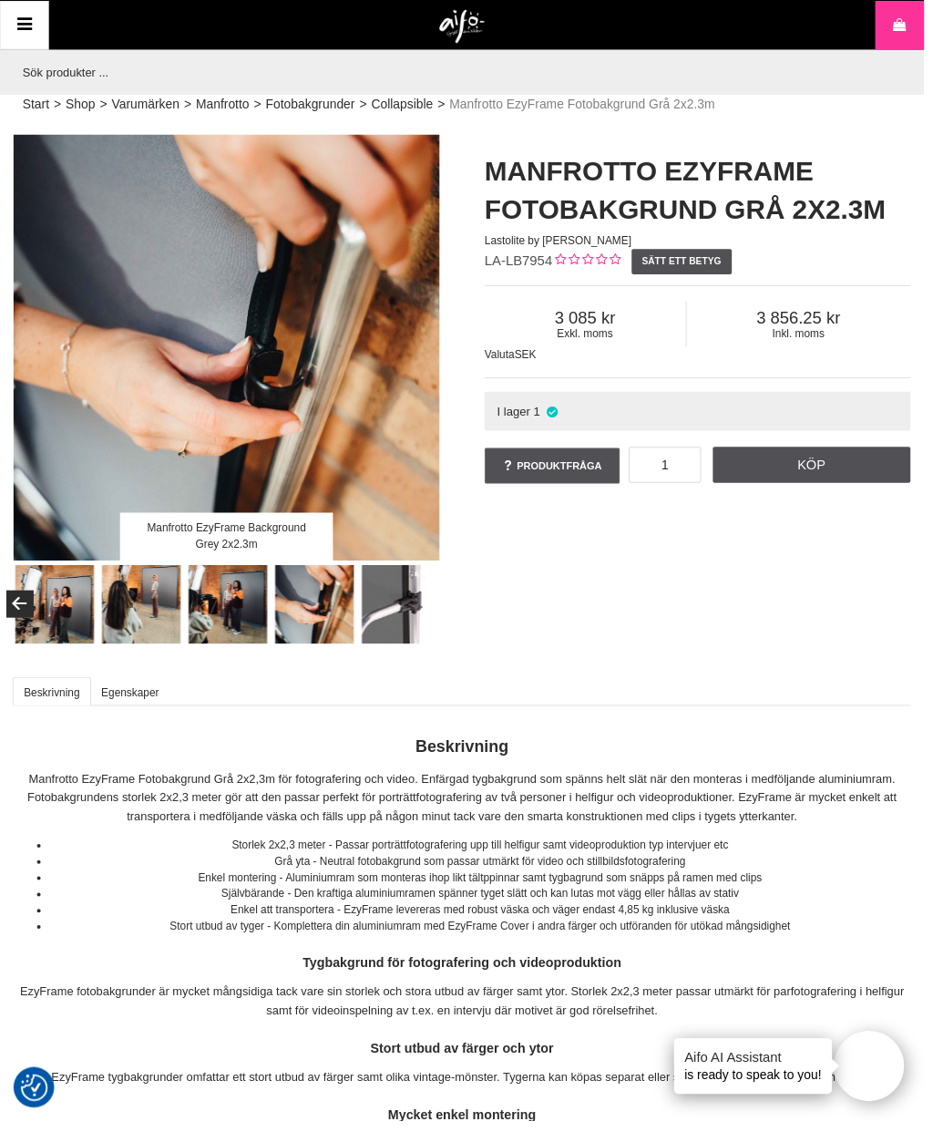
click at [312, 602] on img at bounding box center [318, 611] width 80 height 80
click at [236, 597] on img at bounding box center [230, 611] width 80 height 80
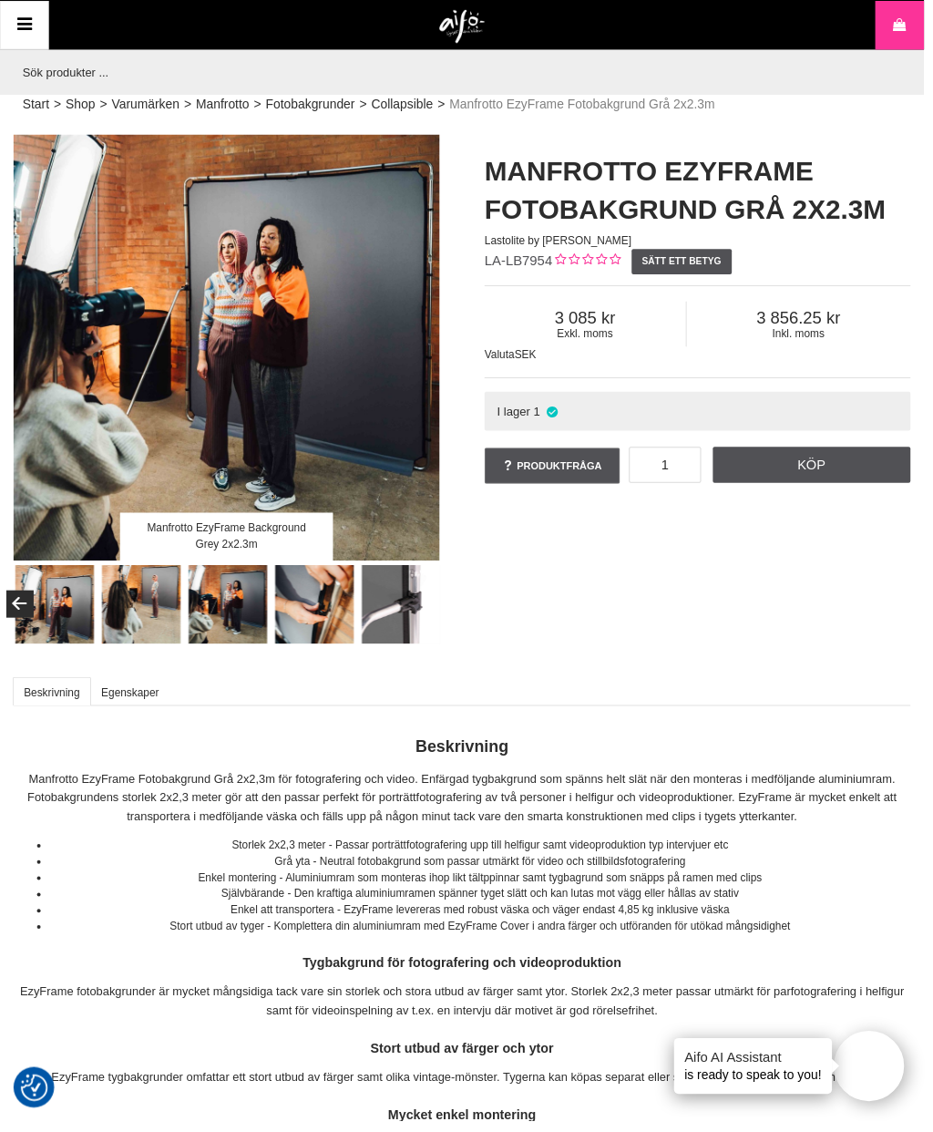
click at [159, 602] on img at bounding box center [143, 611] width 80 height 80
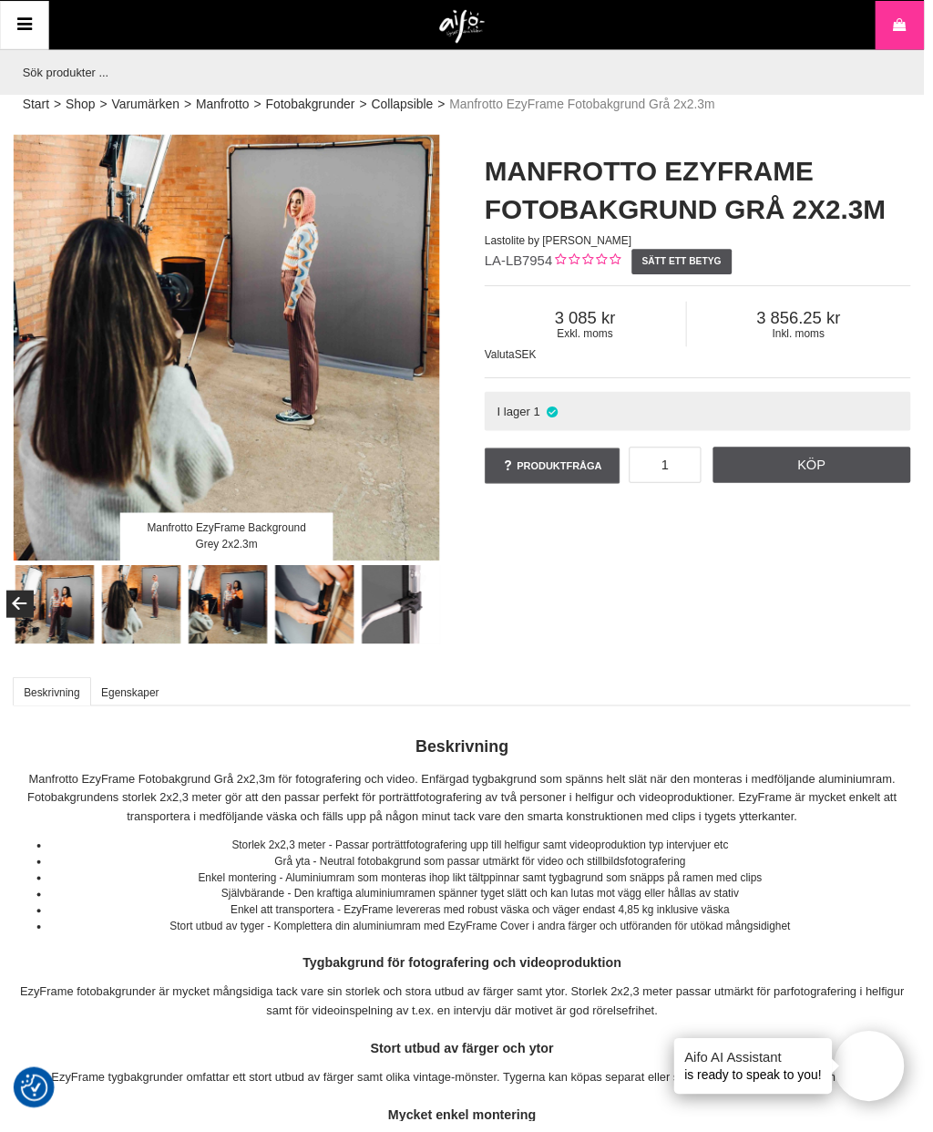
click at [67, 608] on img at bounding box center [55, 611] width 80 height 80
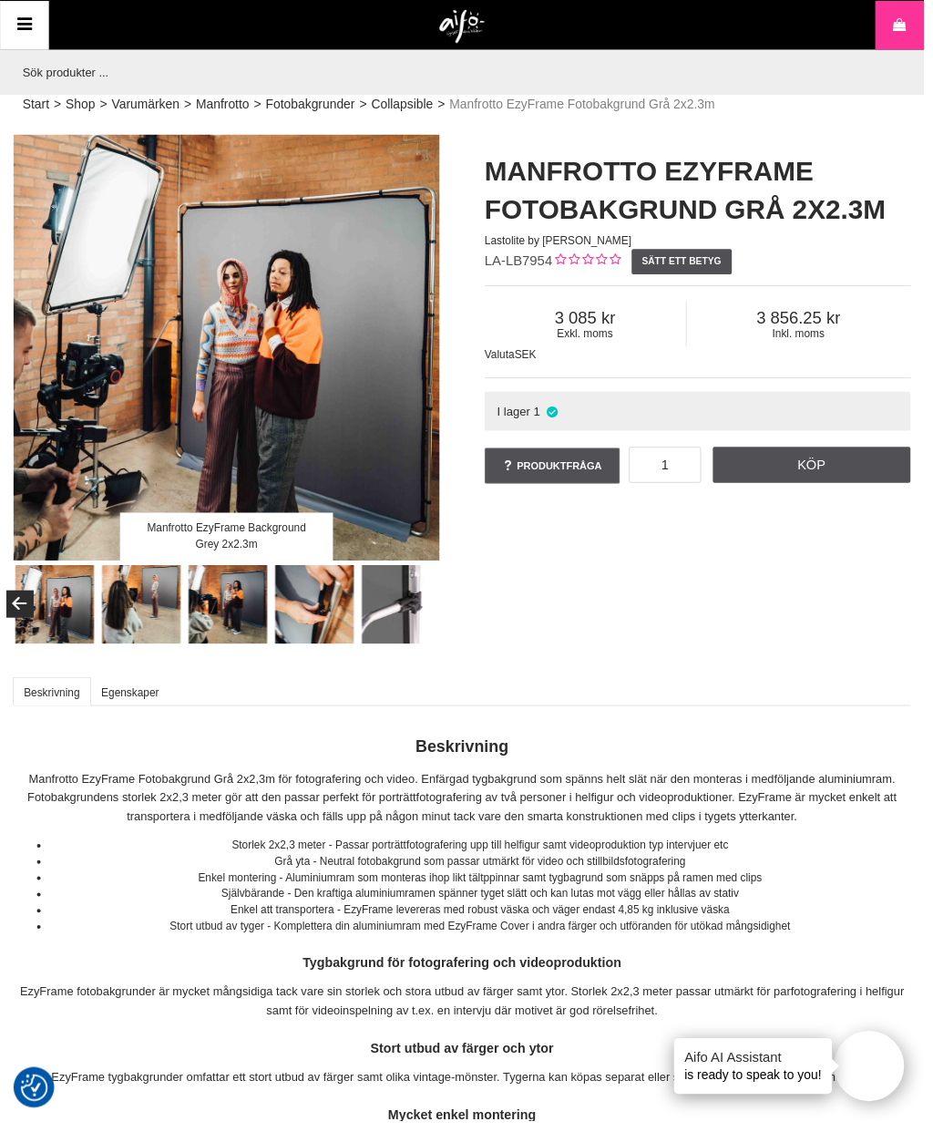
click at [24, 606] on button "Previous" at bounding box center [19, 609] width 27 height 27
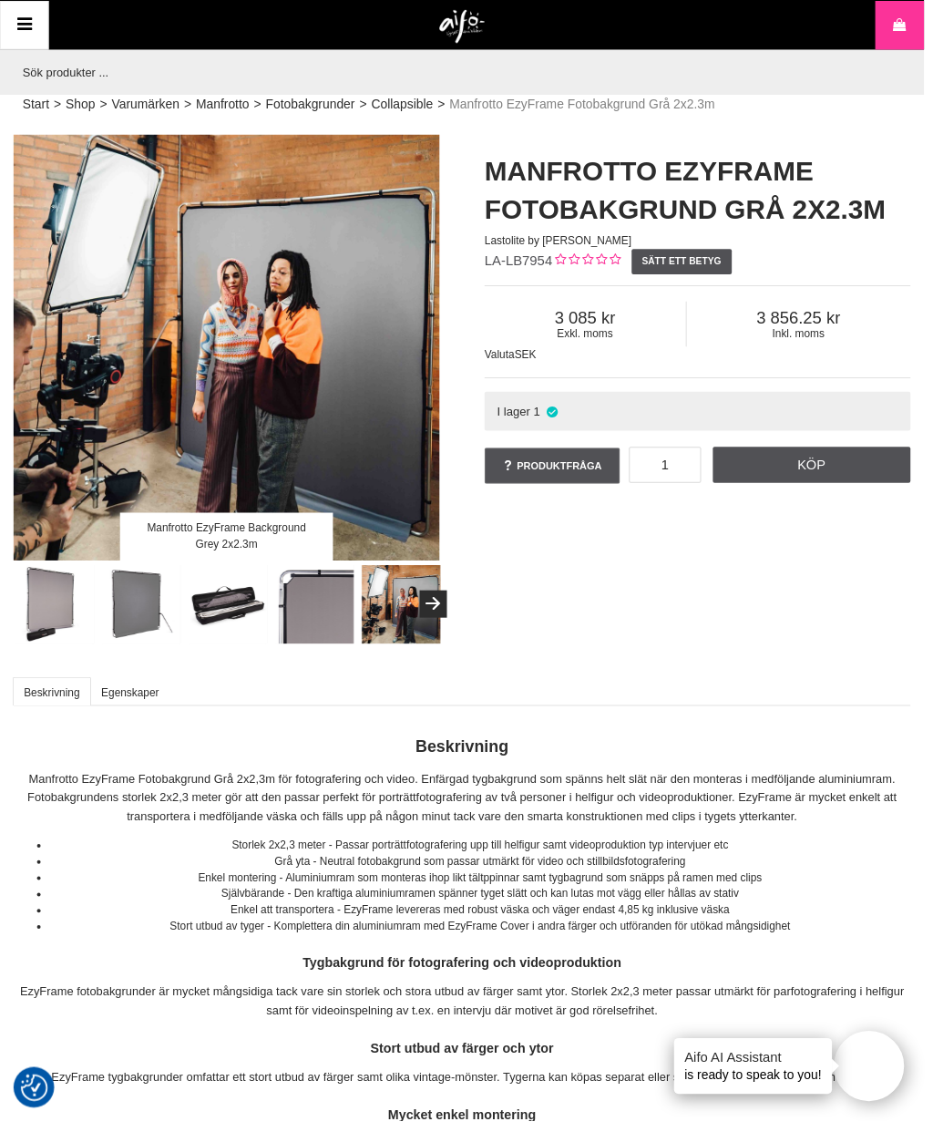
click at [316, 615] on img at bounding box center [318, 611] width 80 height 80
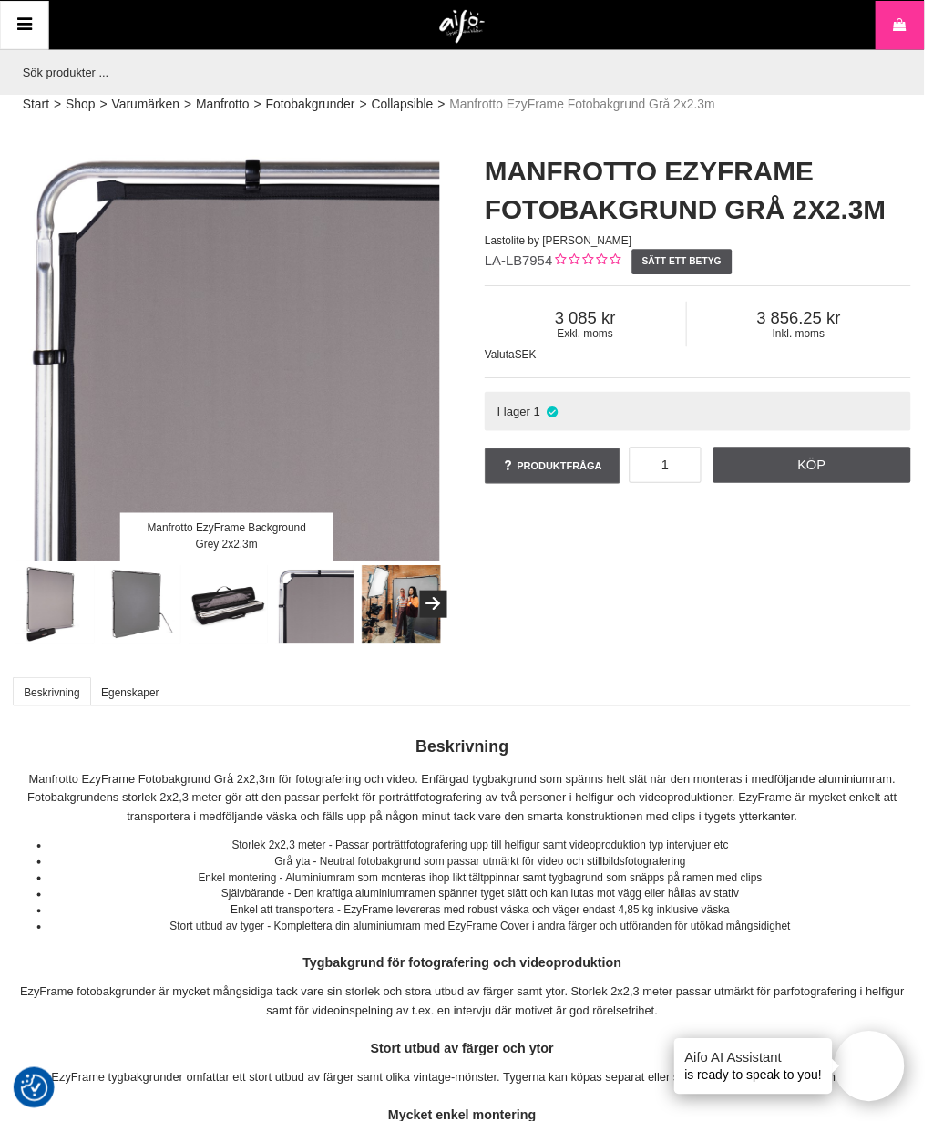
click at [234, 601] on img at bounding box center [230, 611] width 80 height 80
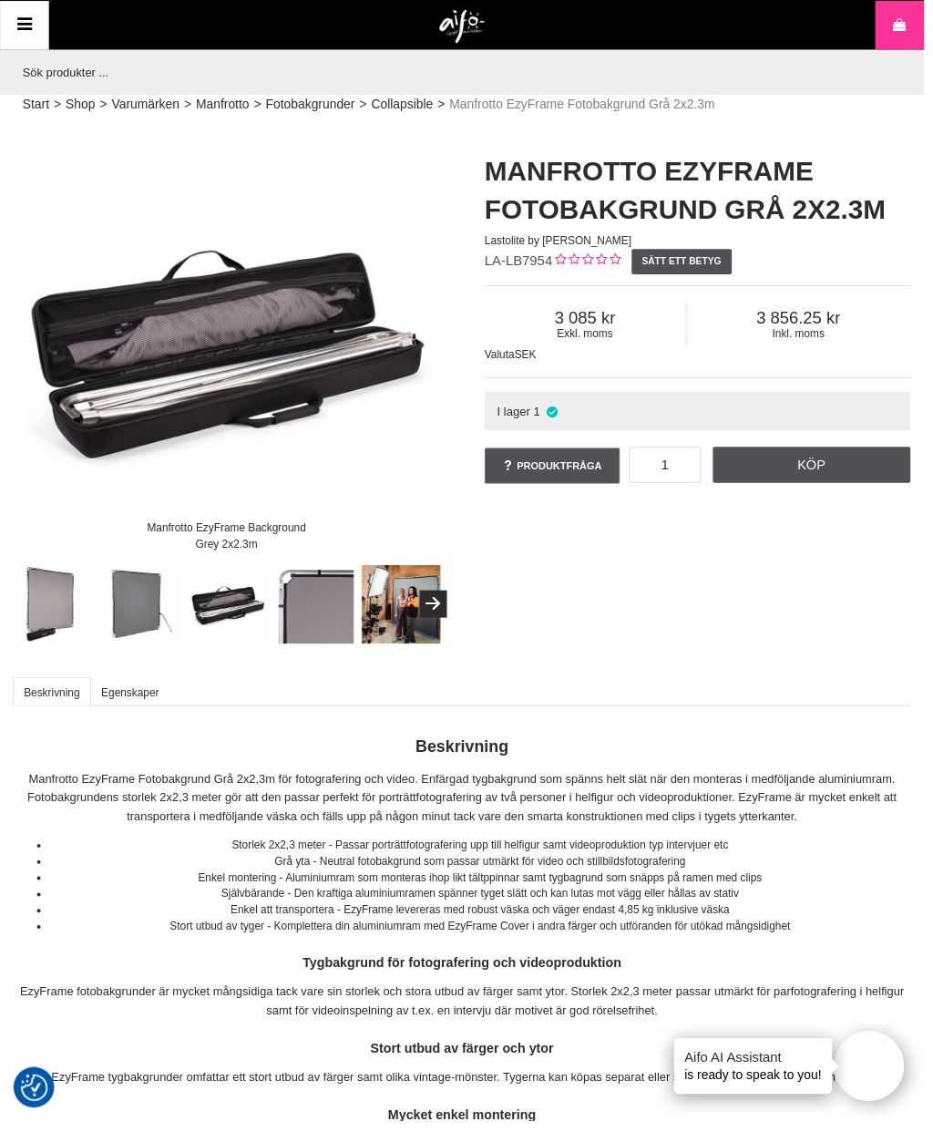
click at [142, 600] on img at bounding box center [143, 611] width 80 height 80
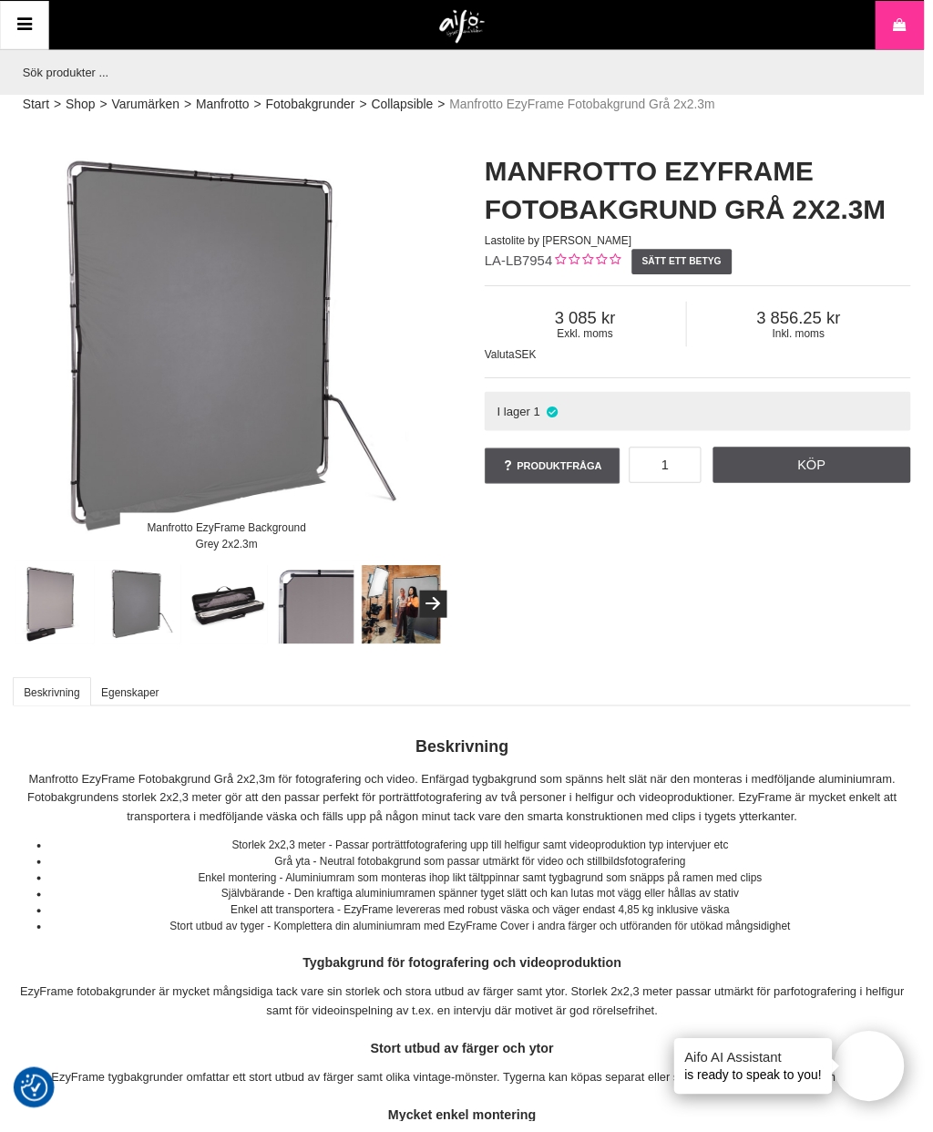
click at [50, 595] on img at bounding box center [55, 611] width 80 height 80
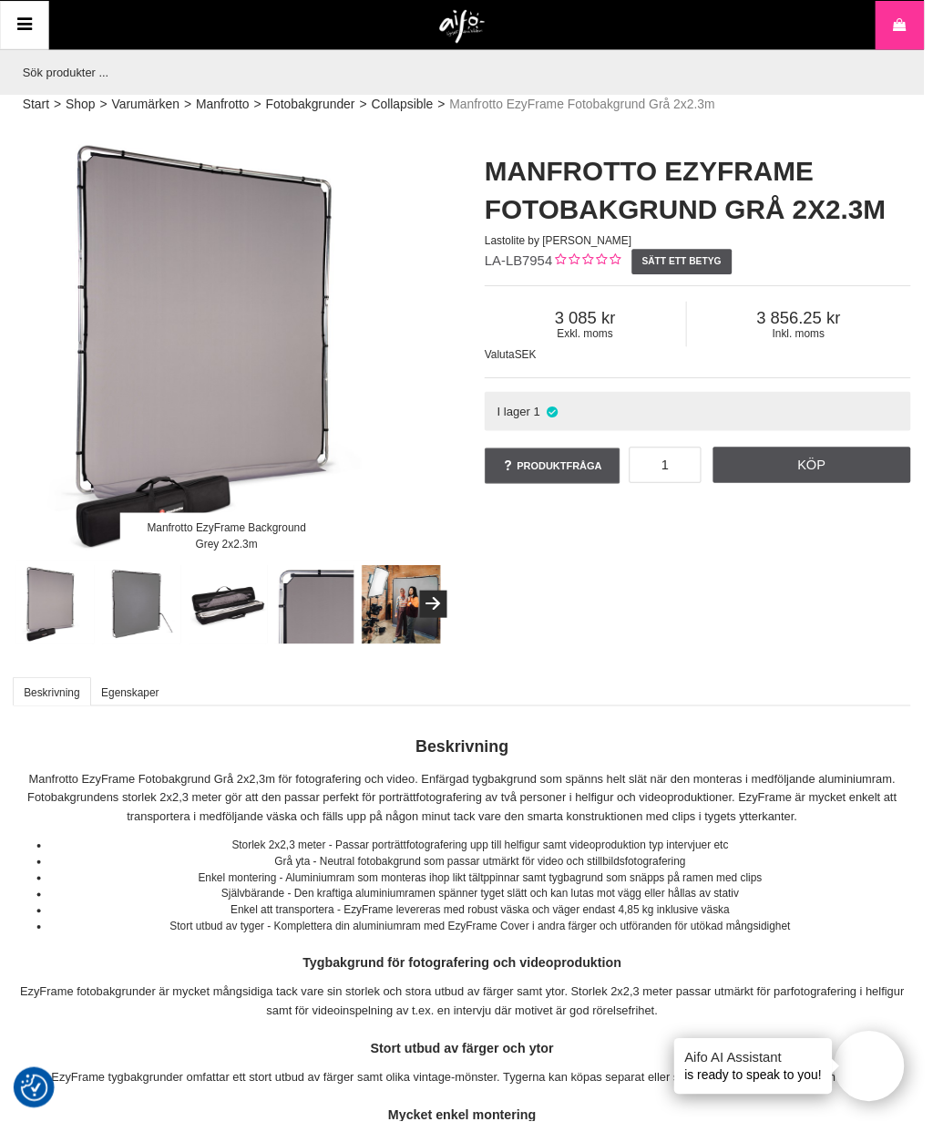
click at [148, 606] on img at bounding box center [143, 611] width 80 height 80
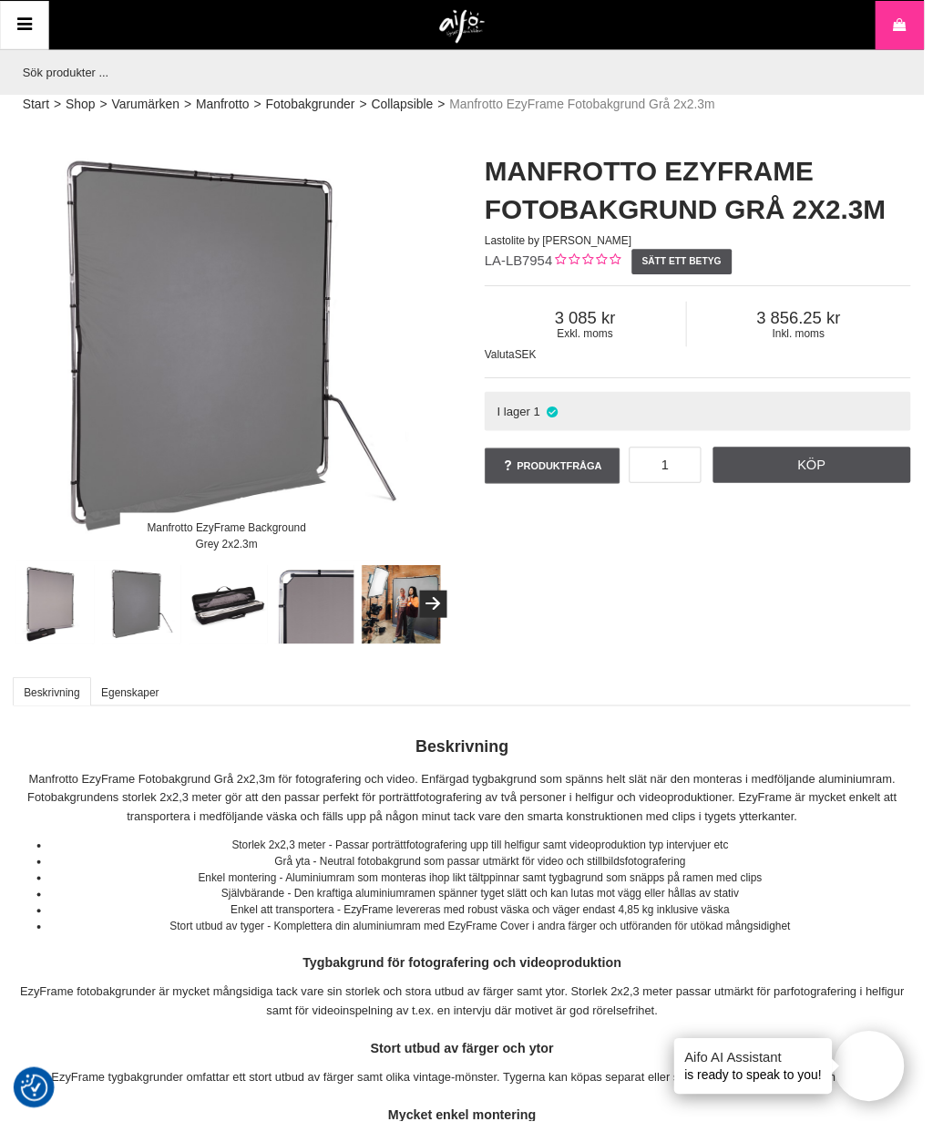
click at [64, 598] on img at bounding box center [55, 611] width 80 height 80
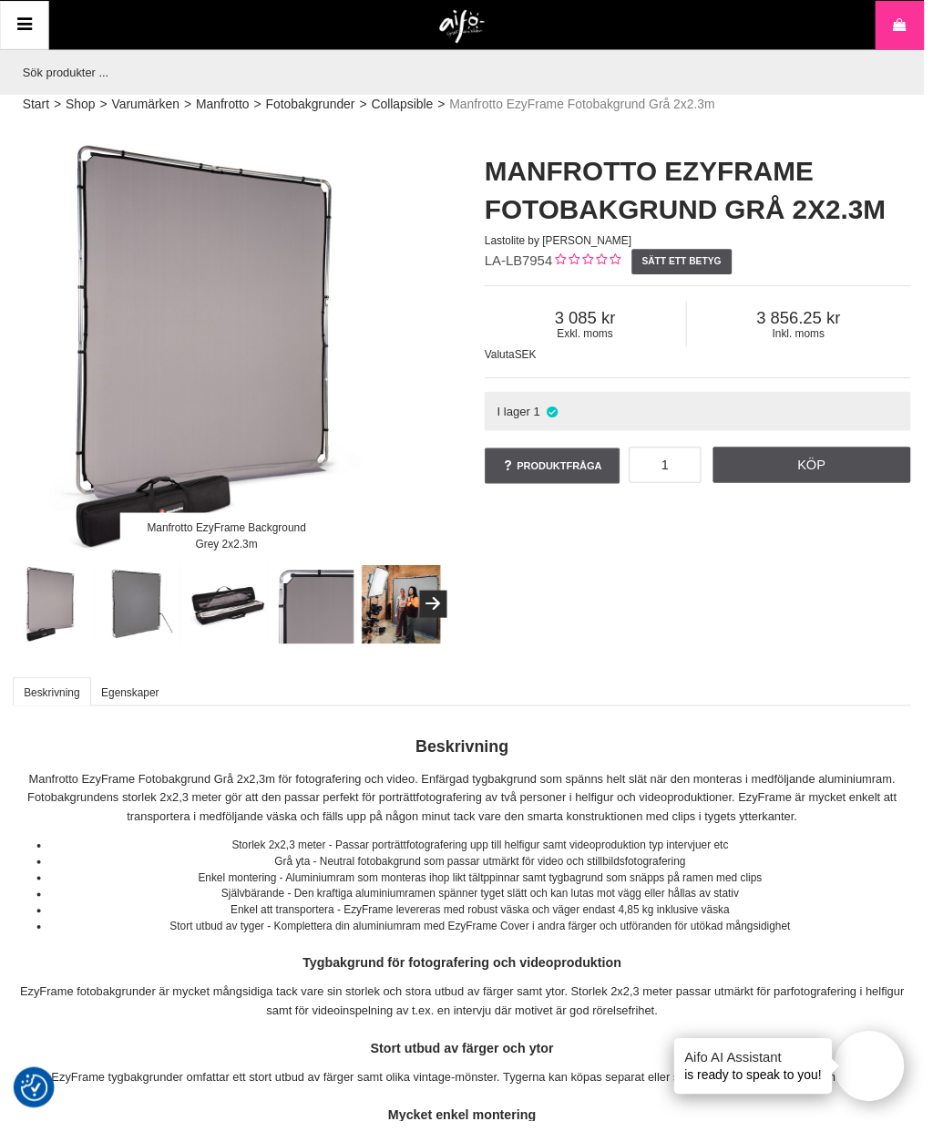
click at [147, 612] on img at bounding box center [143, 611] width 80 height 80
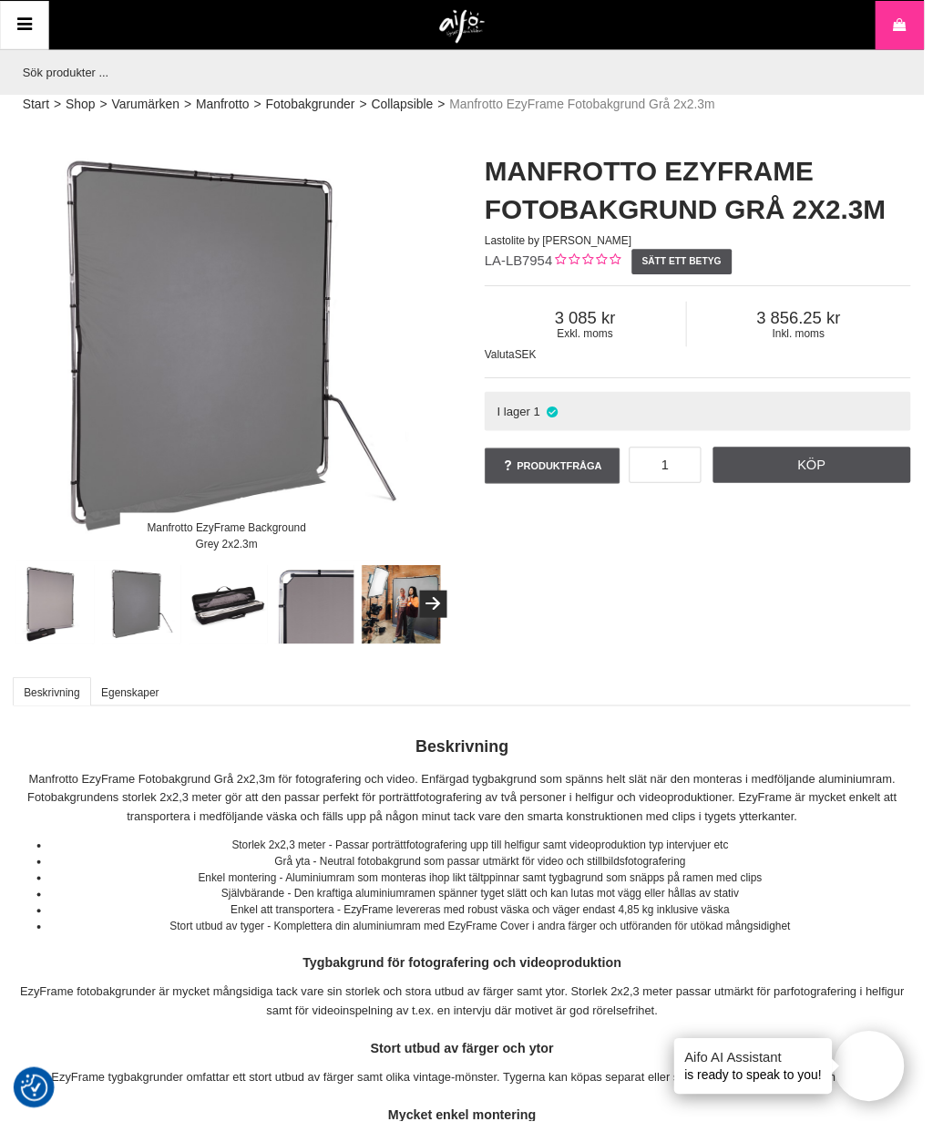
click at [50, 605] on img at bounding box center [55, 611] width 80 height 80
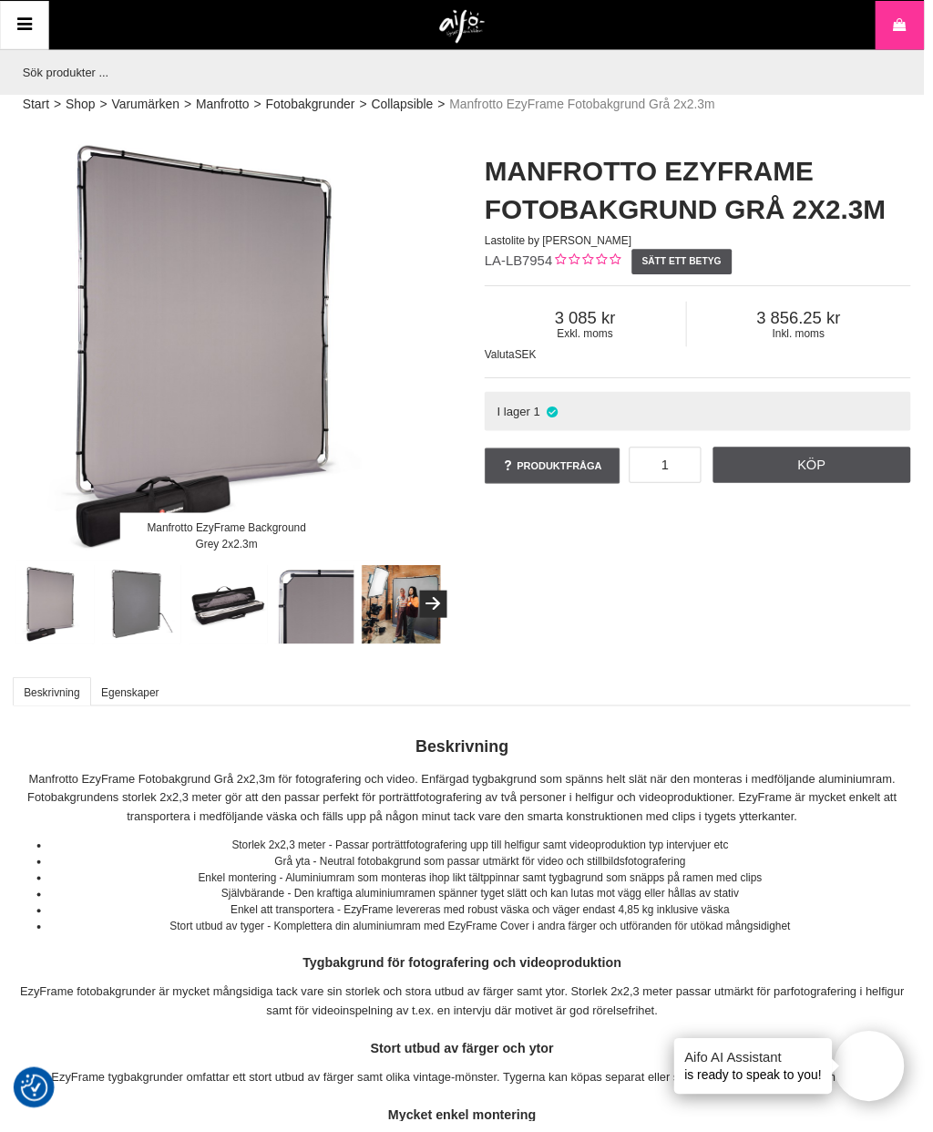
click at [139, 611] on img at bounding box center [143, 611] width 80 height 80
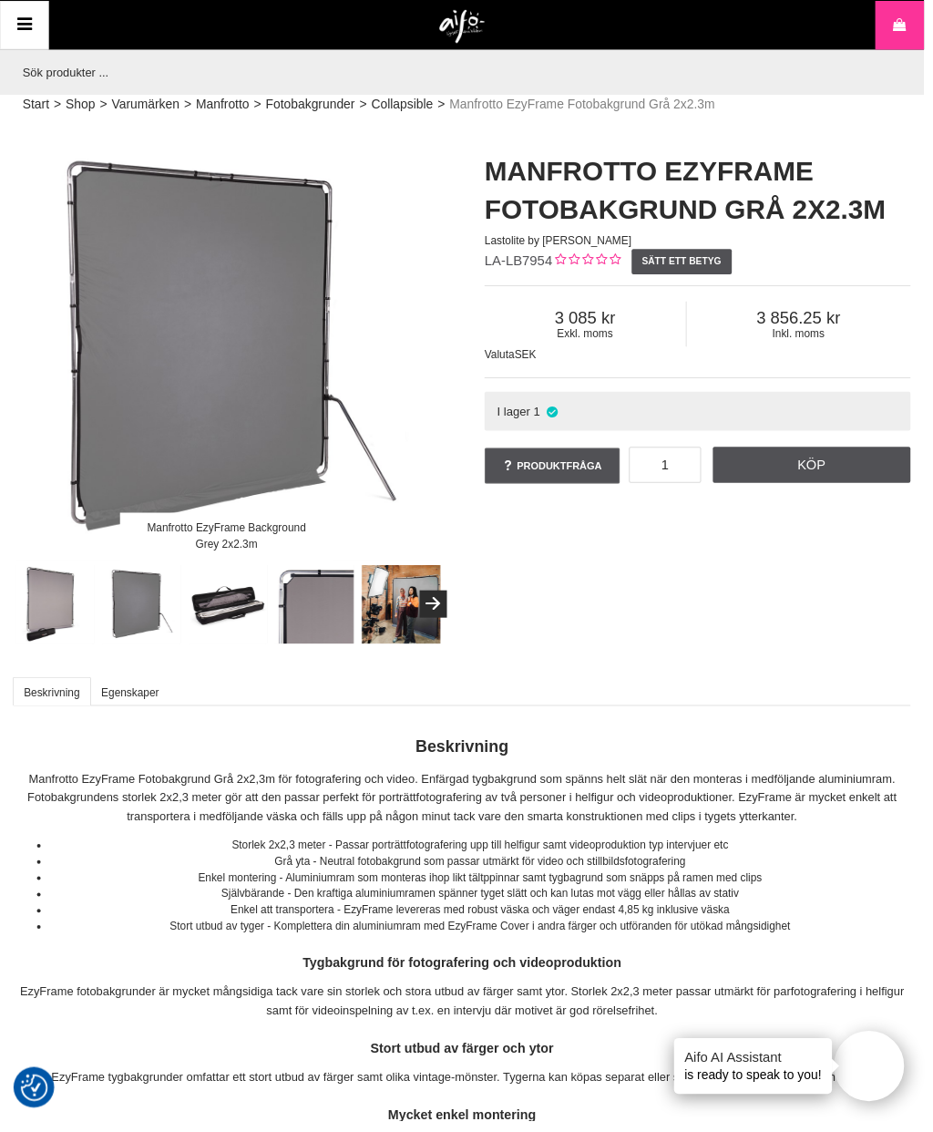
click at [46, 92] on input "text" at bounding box center [462, 73] width 897 height 46
click at [557, 60] on input "text" at bounding box center [462, 73] width 897 height 46
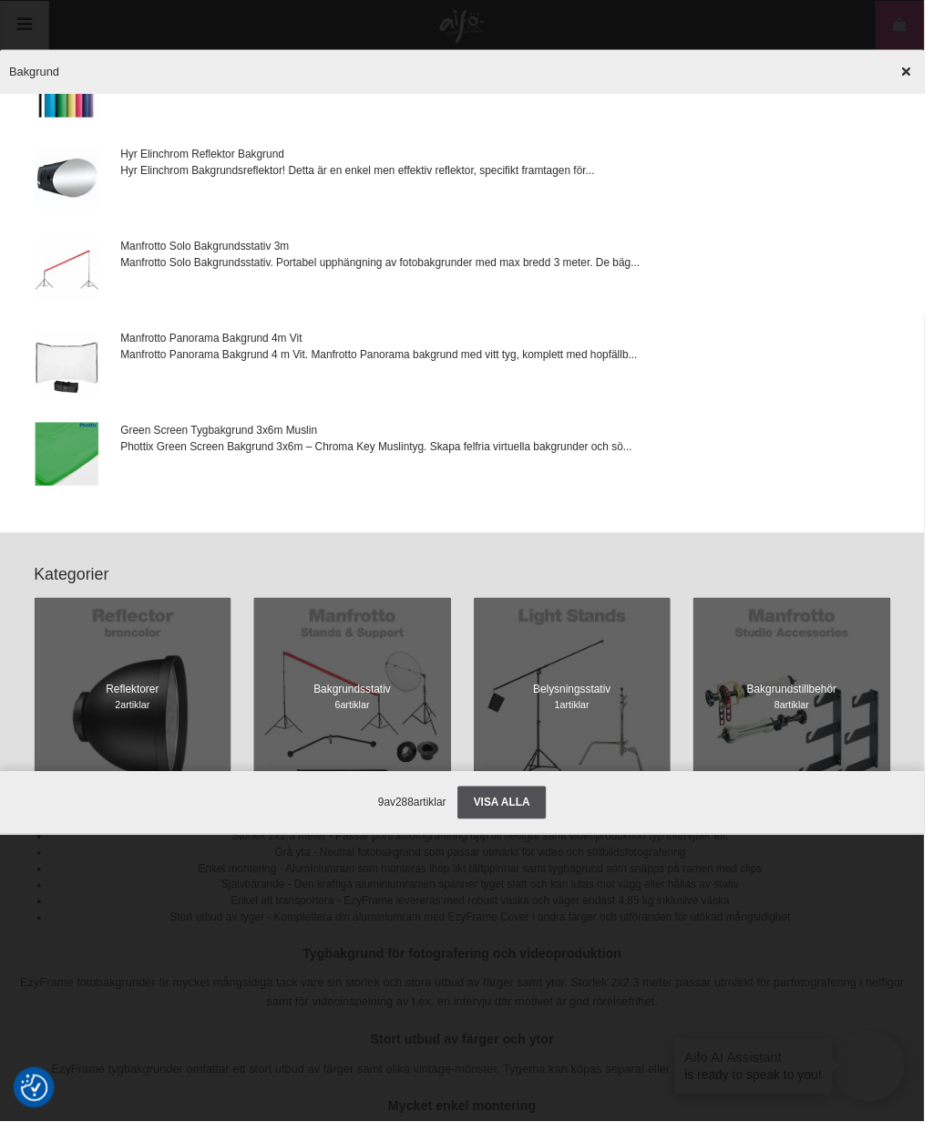
scroll to position [488, 0]
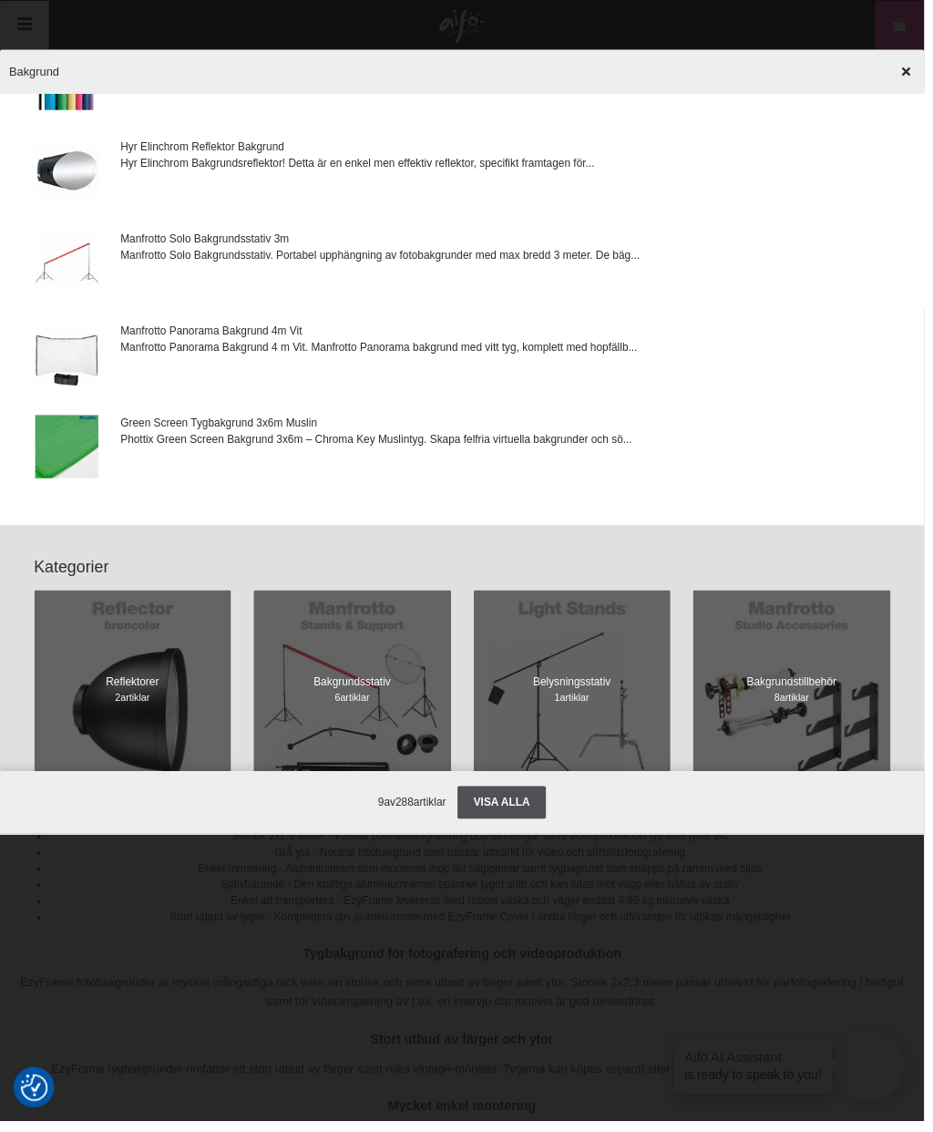
type input "Bakgrund"
click at [91, 345] on img at bounding box center [68, 358] width 64 height 64
